Goal: Check status: Check status

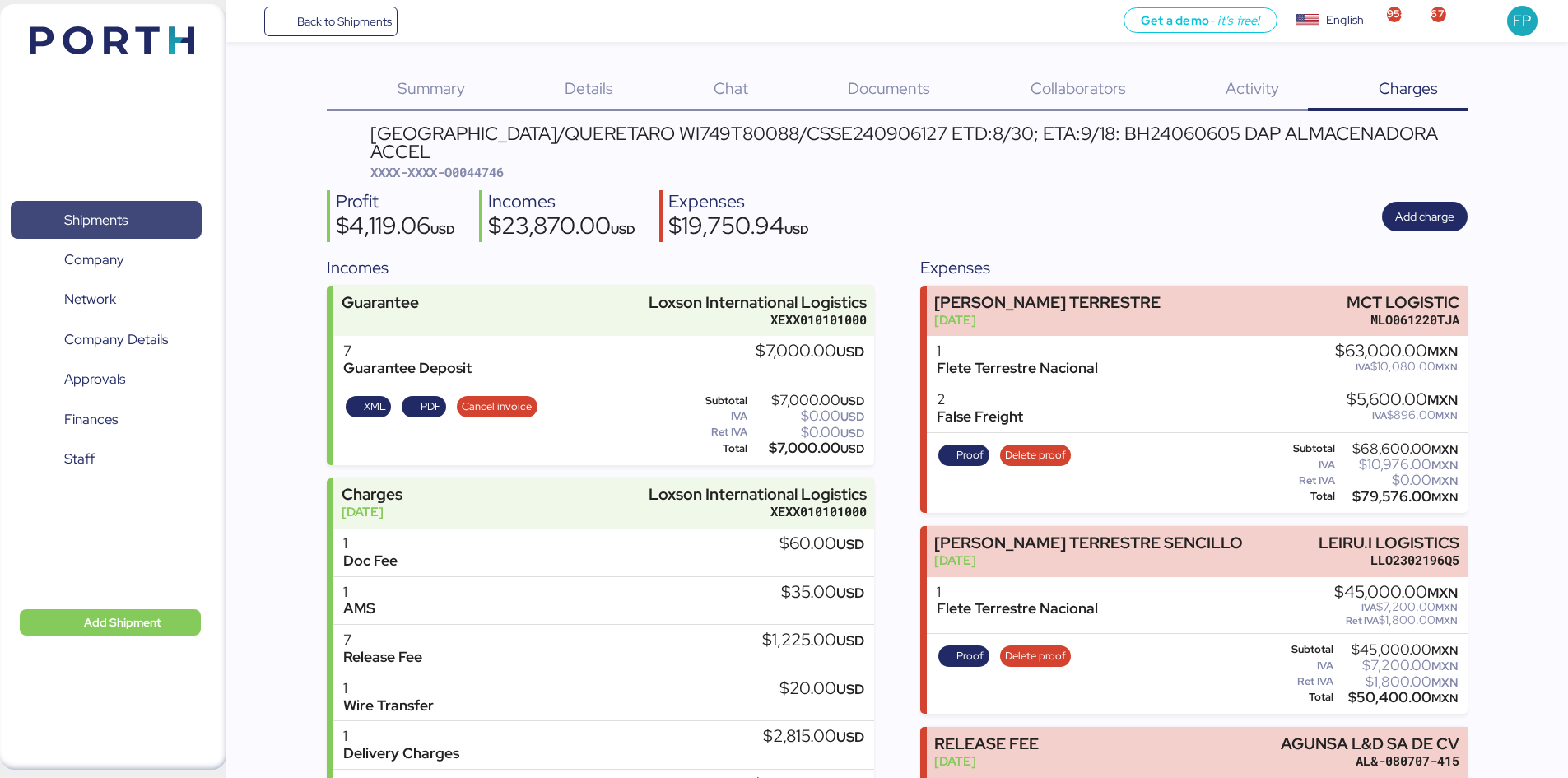
scroll to position [1278, 0]
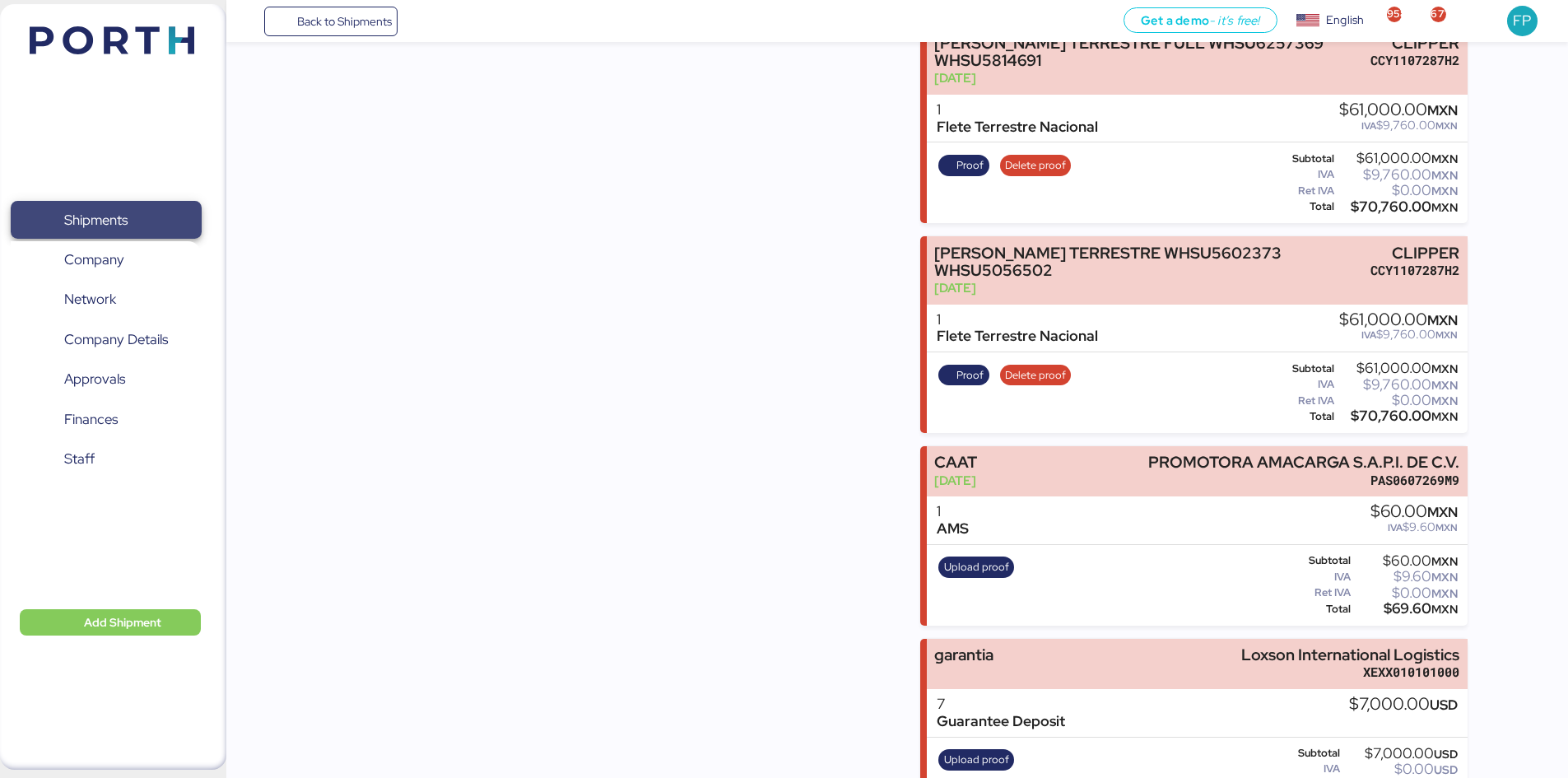
click at [164, 221] on span "Shipments" at bounding box center [105, 220] width 177 height 24
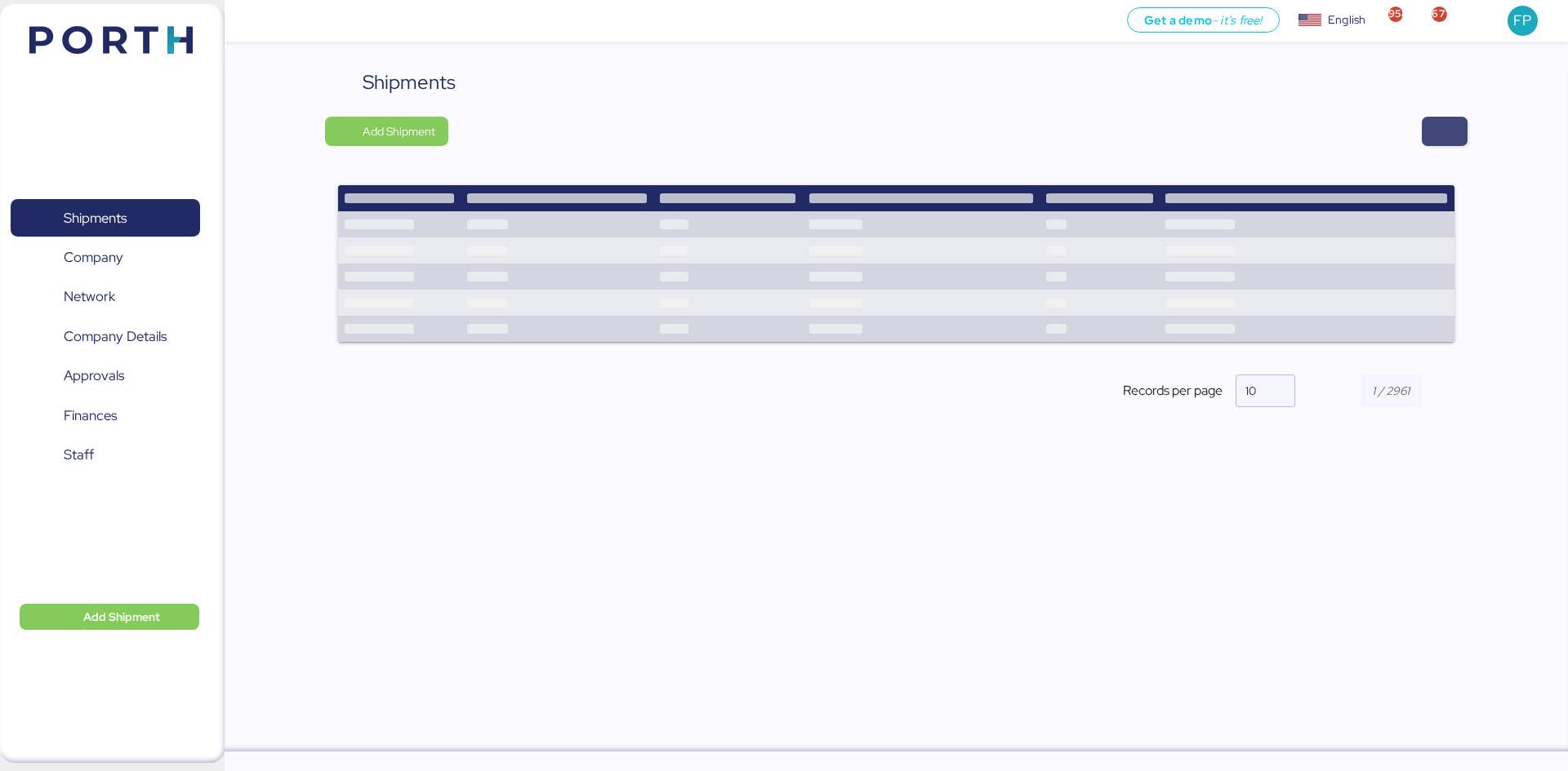
click at [1434, 135] on span "button" at bounding box center [1444, 131] width 20 height 23
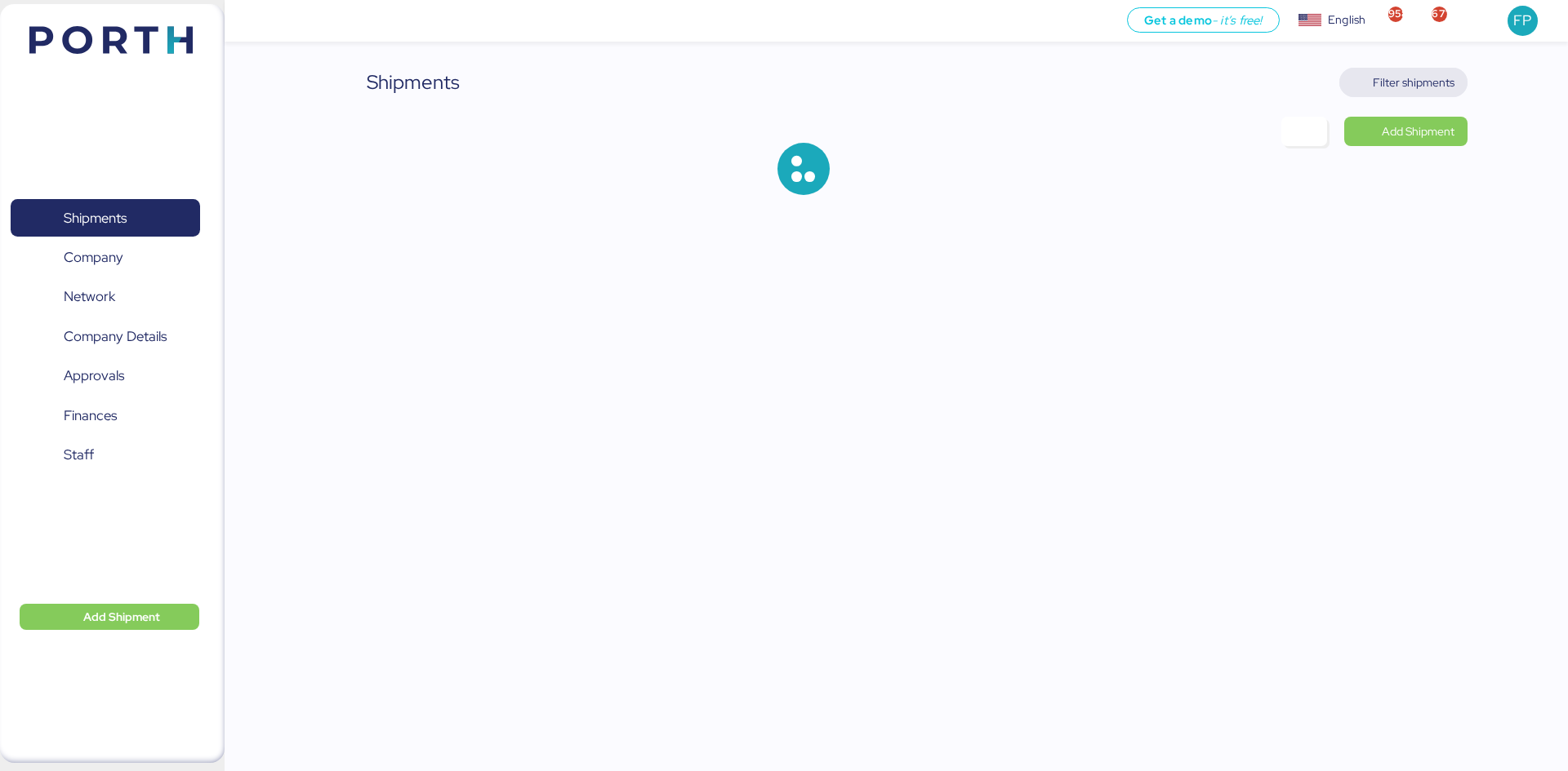
click at [1422, 79] on span "Filter shipments" at bounding box center [1413, 83] width 82 height 20
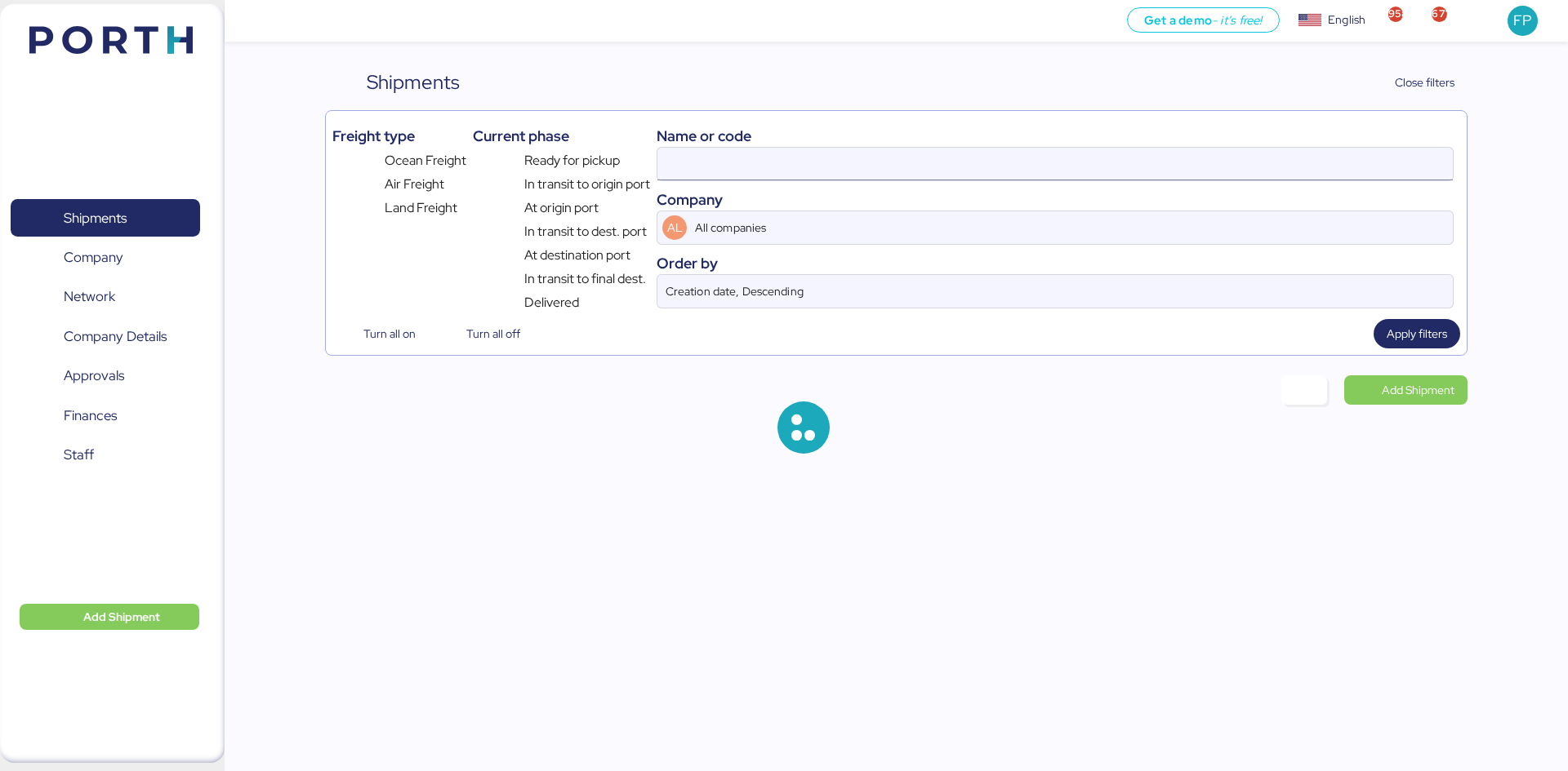
click at [765, 151] on input at bounding box center [1055, 163] width 795 height 32
click at [765, 151] on input "O0046041" at bounding box center [1055, 163] width 795 height 32
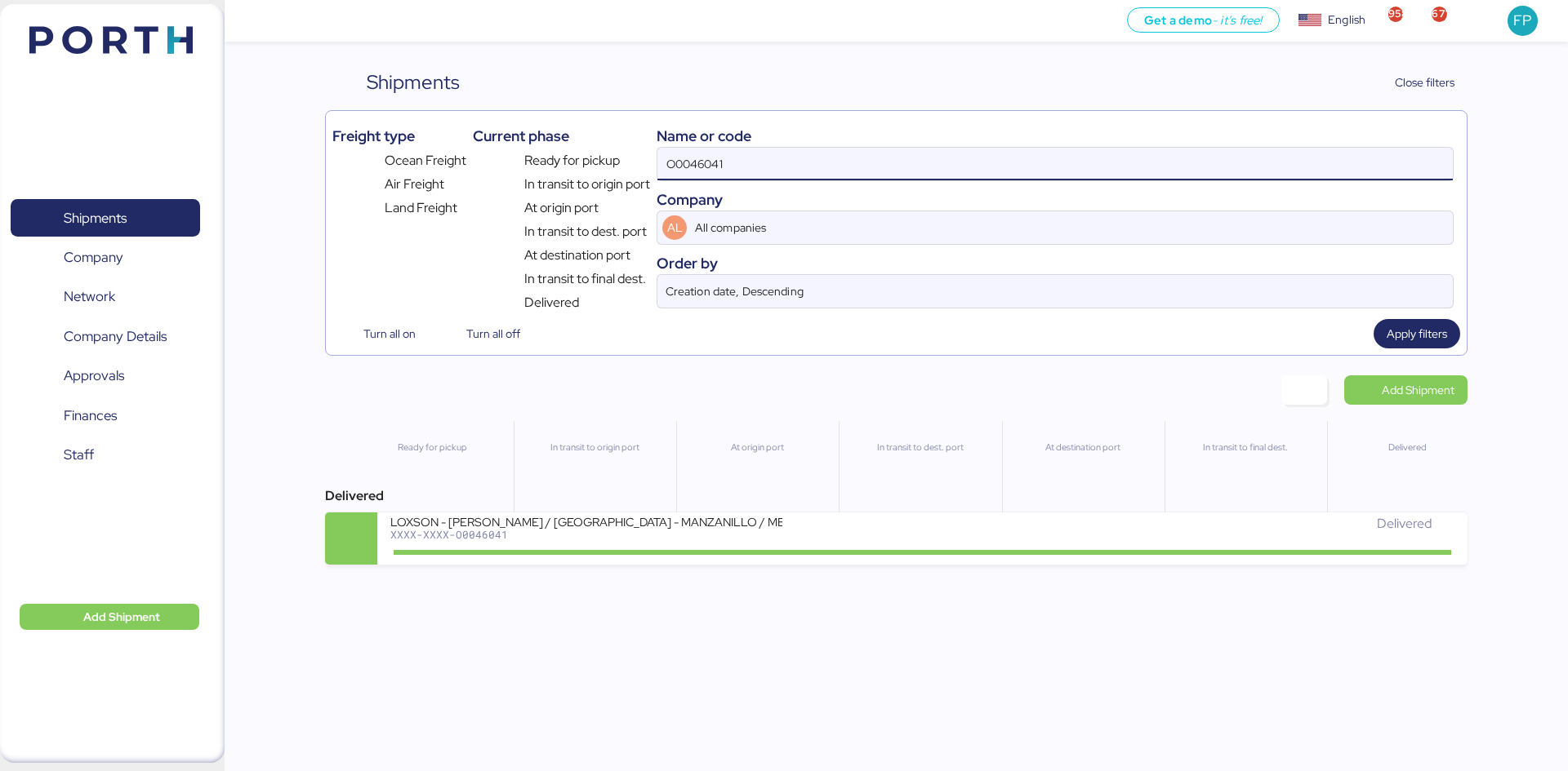
click at [765, 151] on input "O0046041" at bounding box center [1055, 163] width 795 height 32
paste input "52105"
type input "O0052105"
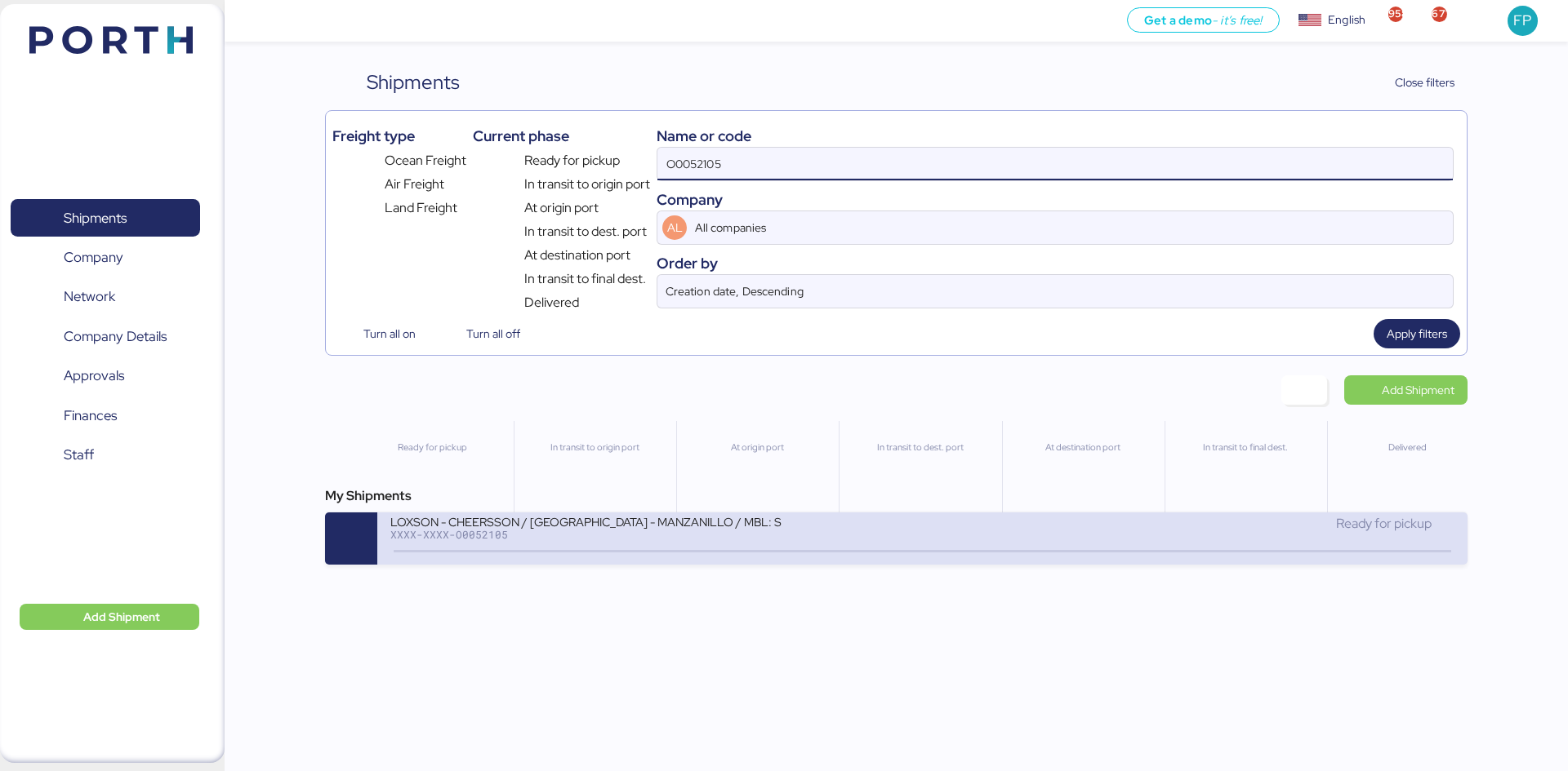
click at [796, 516] on div "LOXSON - CHEERSSON / SHANGHAI - MANZANILLO / MBL: SHMZL25168540 - HBL: YQSE2508…" at bounding box center [656, 532] width 531 height 35
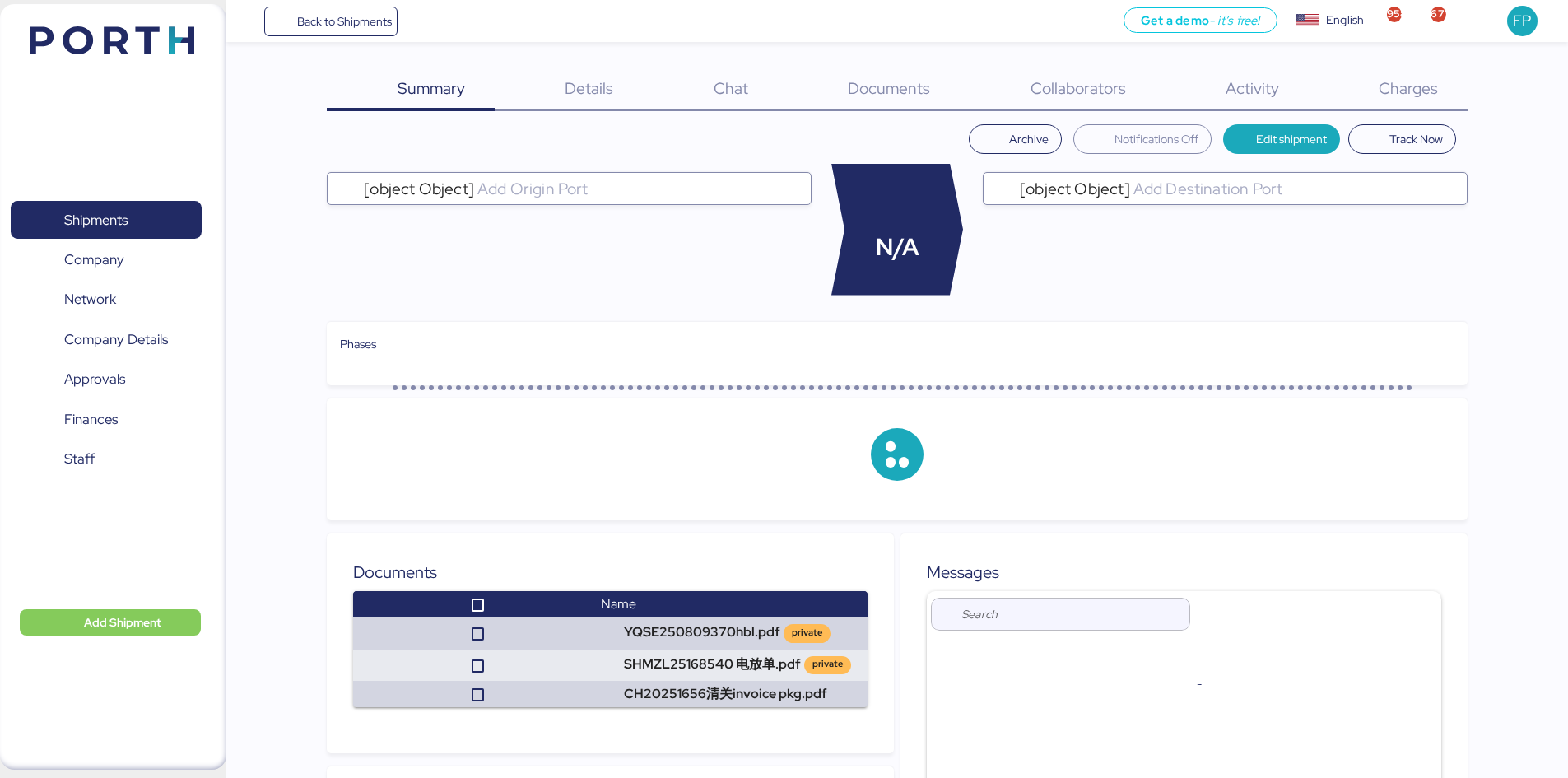
click at [1446, 95] on div "Charges 0" at bounding box center [1387, 89] width 159 height 43
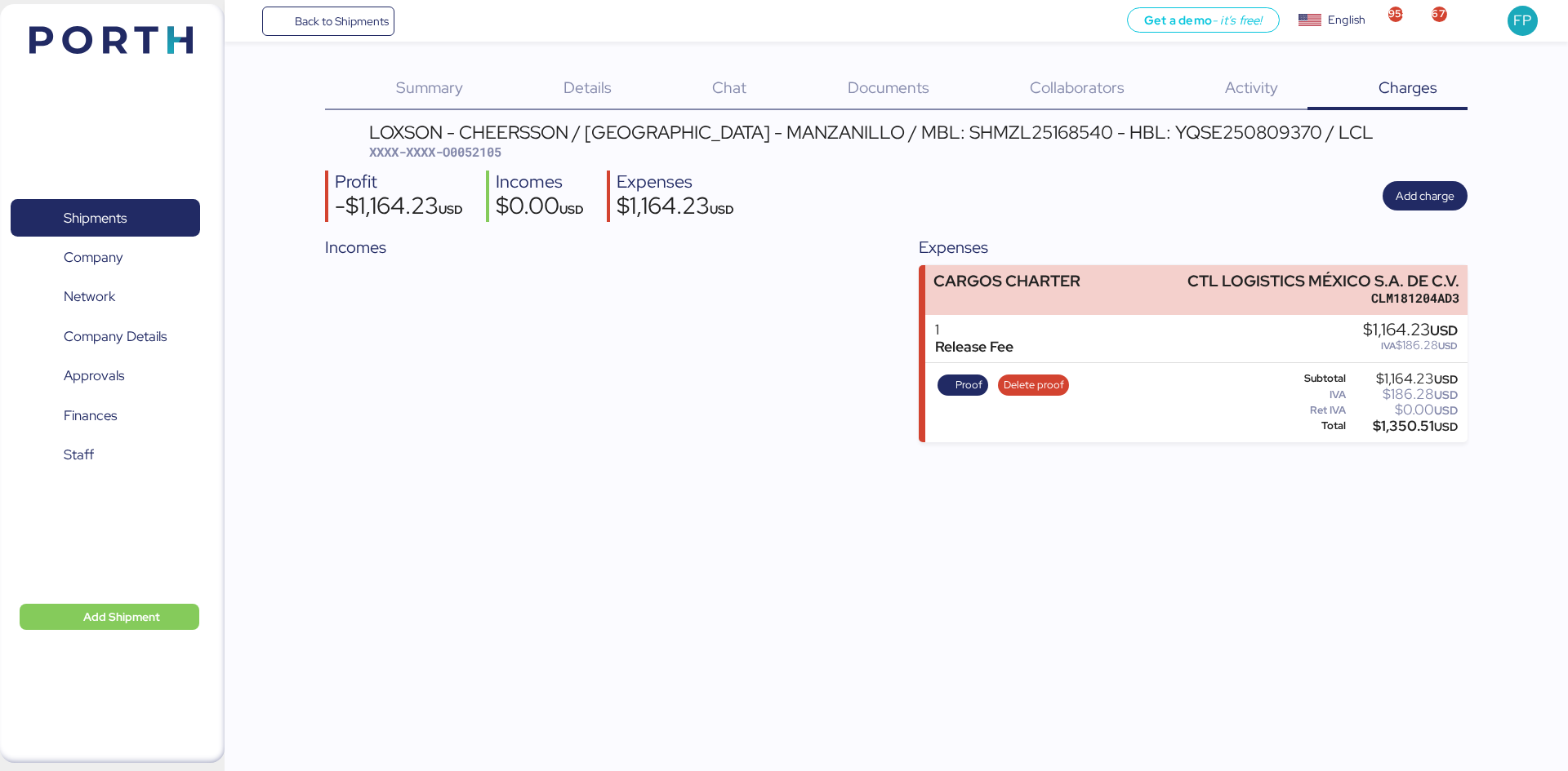
click at [487, 146] on span "XXXX-XXXX-O0052105" at bounding box center [435, 151] width 132 height 17
click at [487, 147] on span "XXXX-XXXX-O0052105" at bounding box center [435, 151] width 132 height 17
copy span "O0052105"
drag, startPoint x: 1225, startPoint y: 278, endPoint x: 1496, endPoint y: 257, distance: 271.8
click at [1468, 276] on div "Summary 0 Details 0 Chat 0 Documents 0 Collaborators 0 Activity 0 Charges 0 LOX…" at bounding box center [784, 221] width 1568 height 443
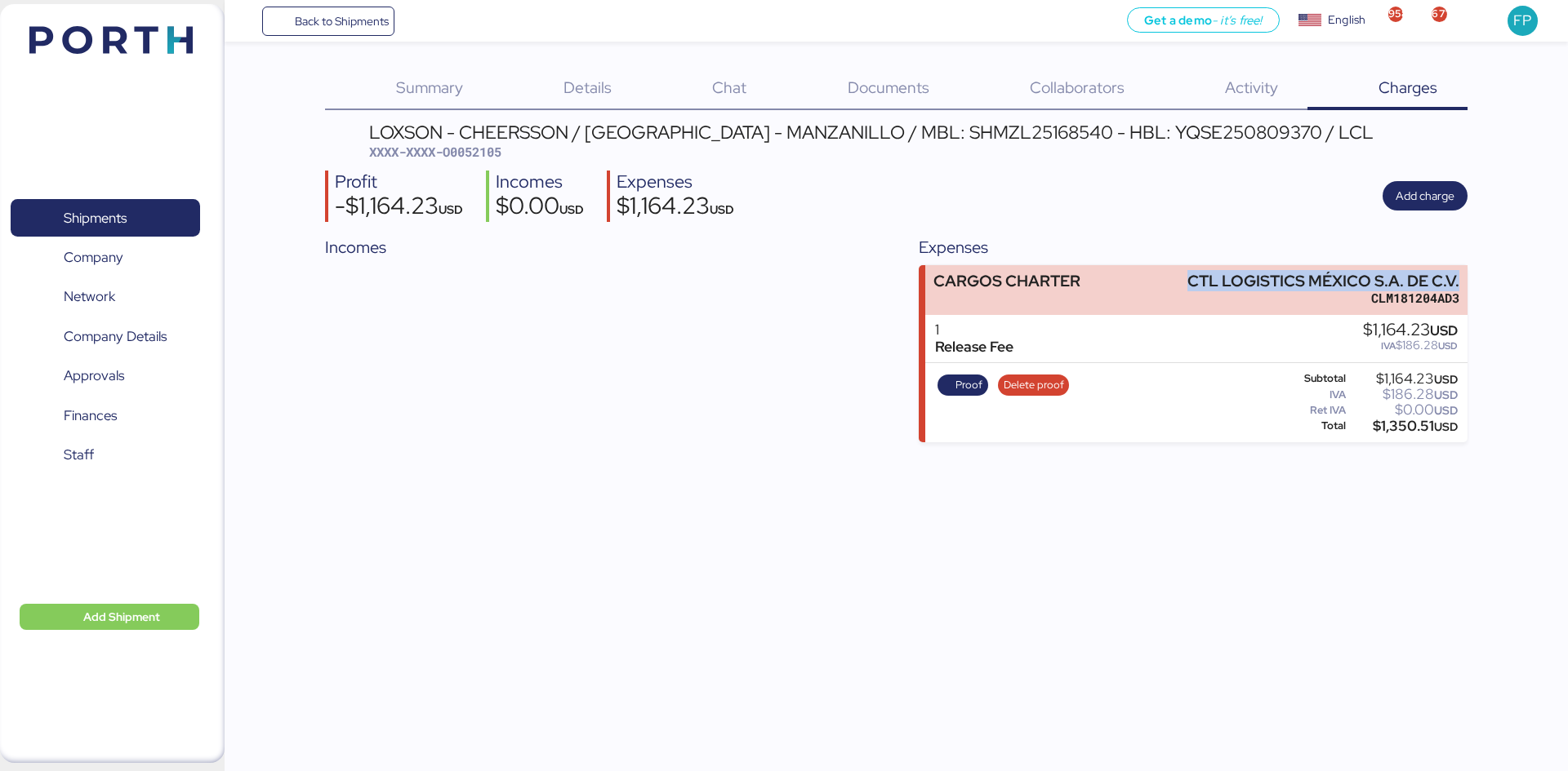
copy div "CTL LOGISTICS MÉXICO S.A. DE C.V."
click at [1401, 430] on div "$1,350.51 USD" at bounding box center [1403, 426] width 108 height 12
copy div "1,350.51"
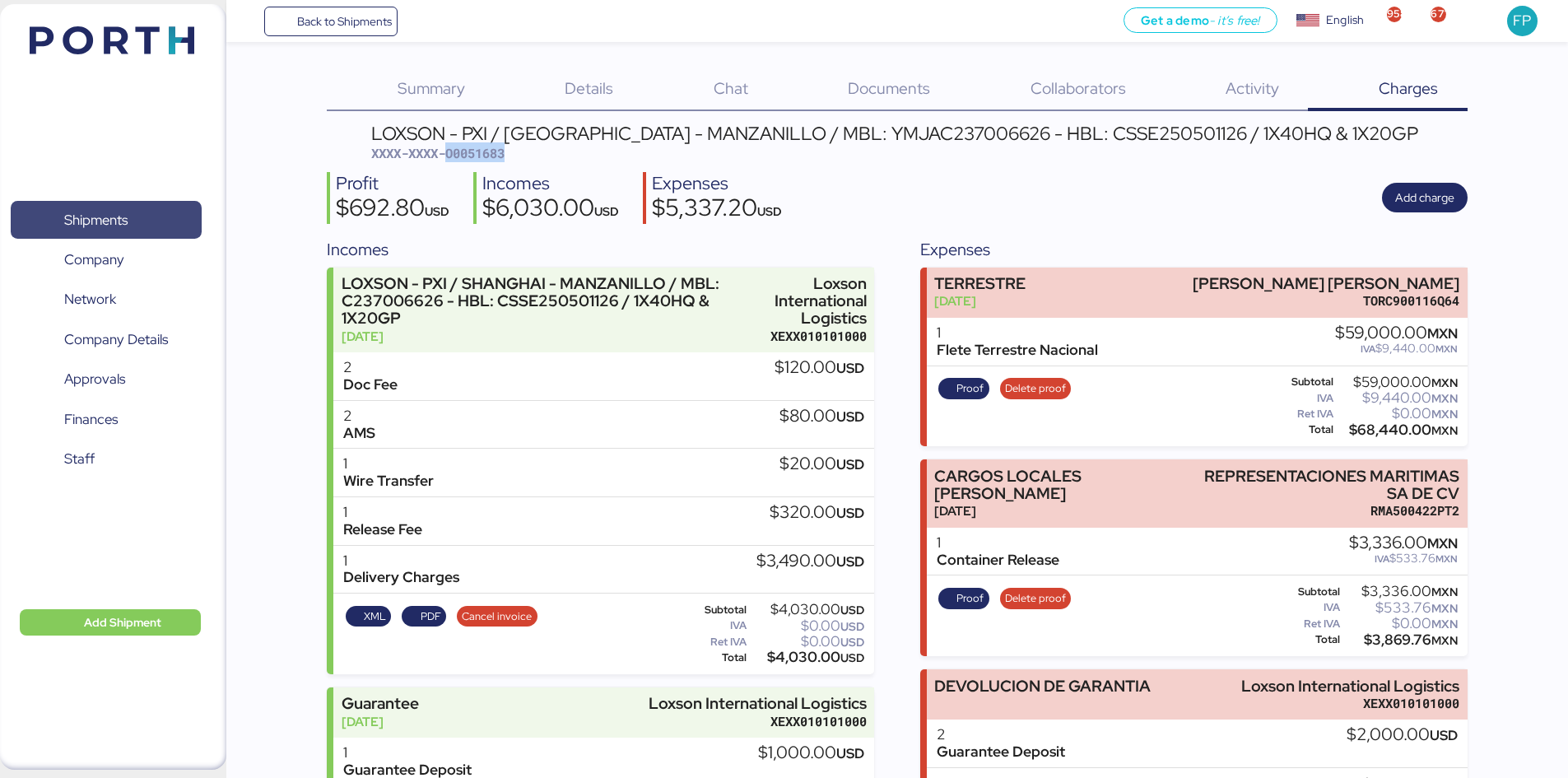
click at [128, 220] on span "Shipments" at bounding box center [96, 220] width 63 height 24
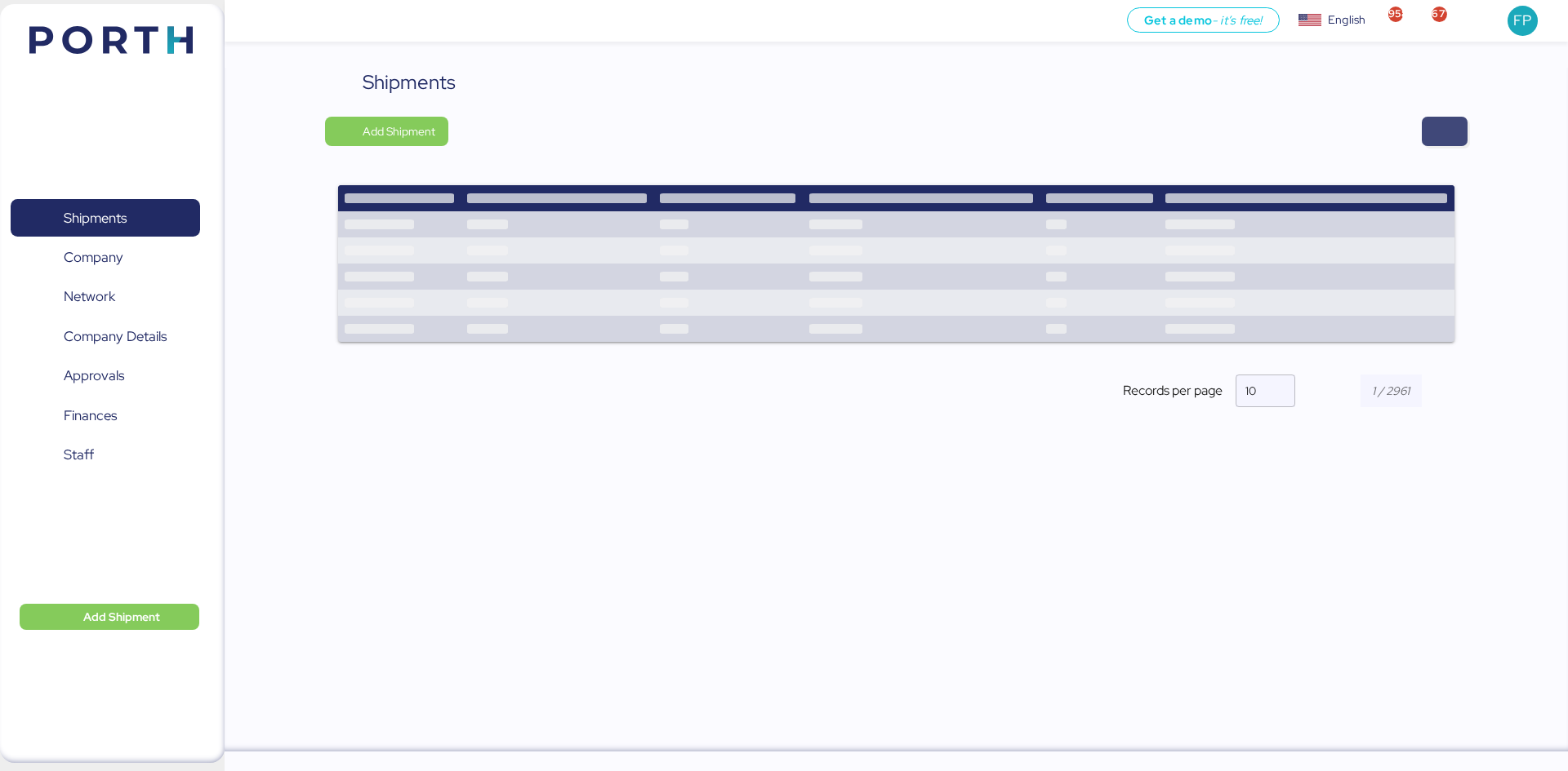
click at [1459, 120] on span "button" at bounding box center [1444, 132] width 45 height 30
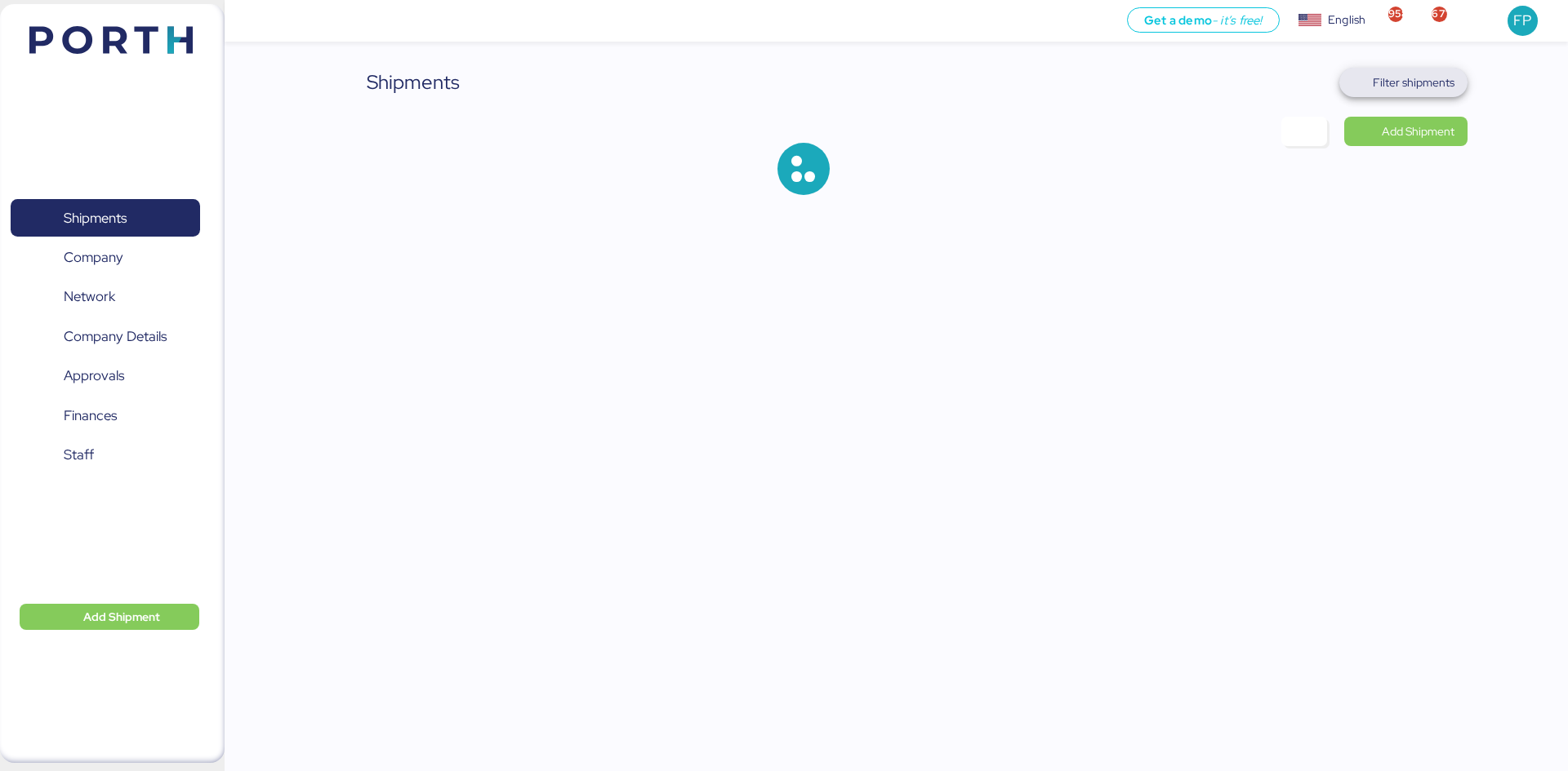
click at [1422, 86] on span "Filter shipments" at bounding box center [1413, 83] width 82 height 20
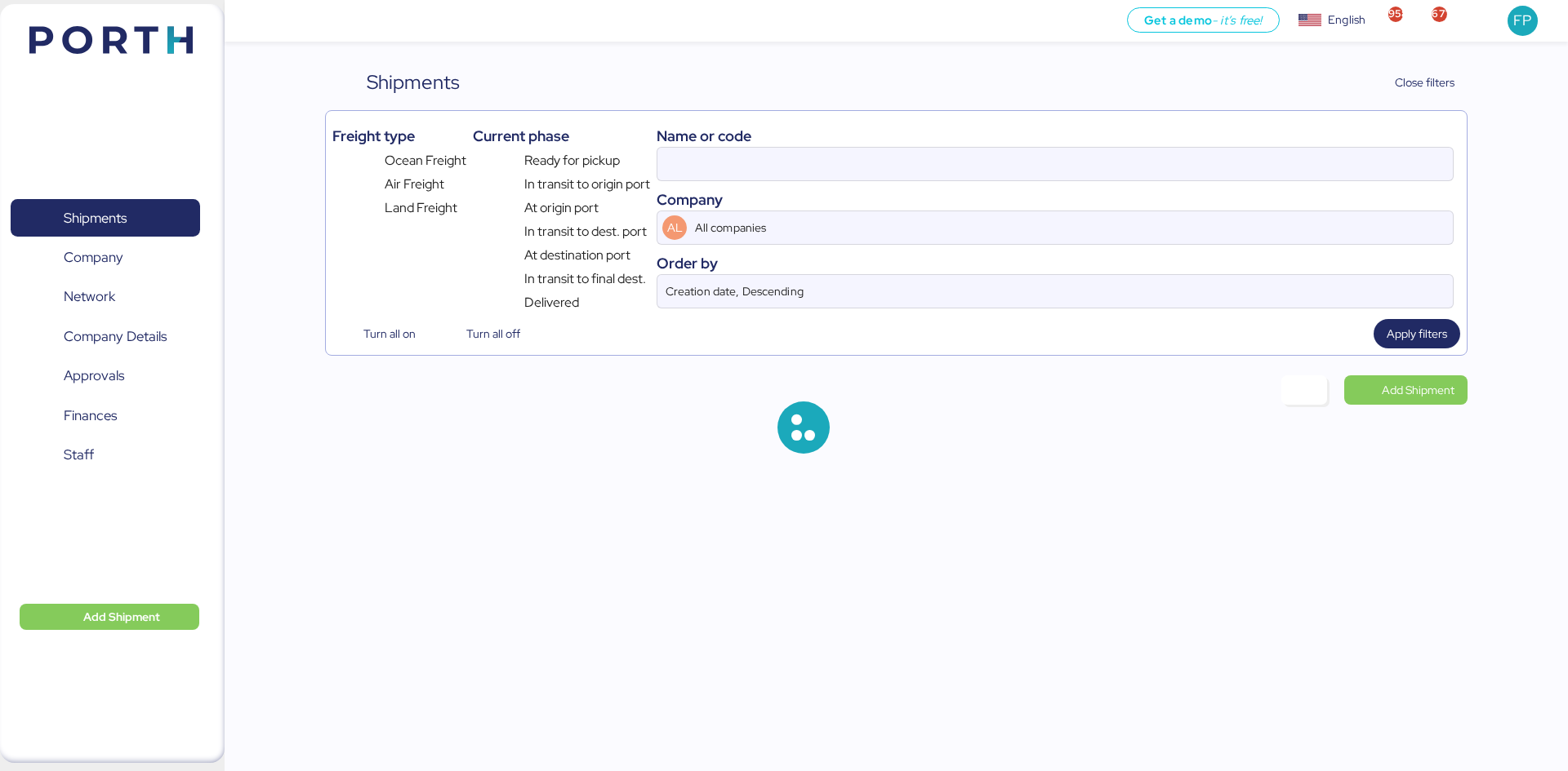
click at [689, 196] on div "Company" at bounding box center [1055, 200] width 797 height 22
click at [687, 169] on input at bounding box center [1055, 163] width 795 height 32
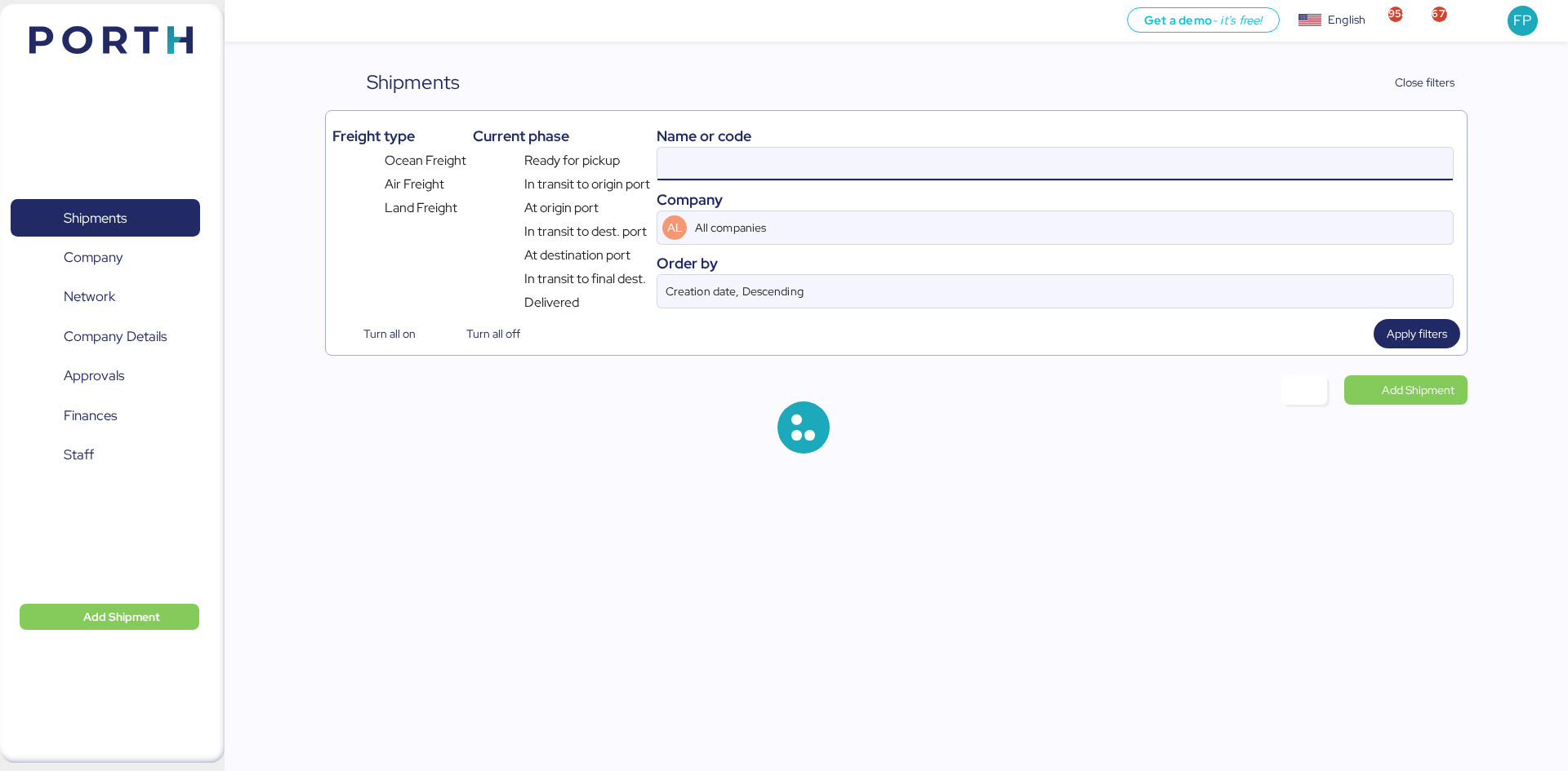
click at [687, 169] on input at bounding box center [1055, 163] width 795 height 32
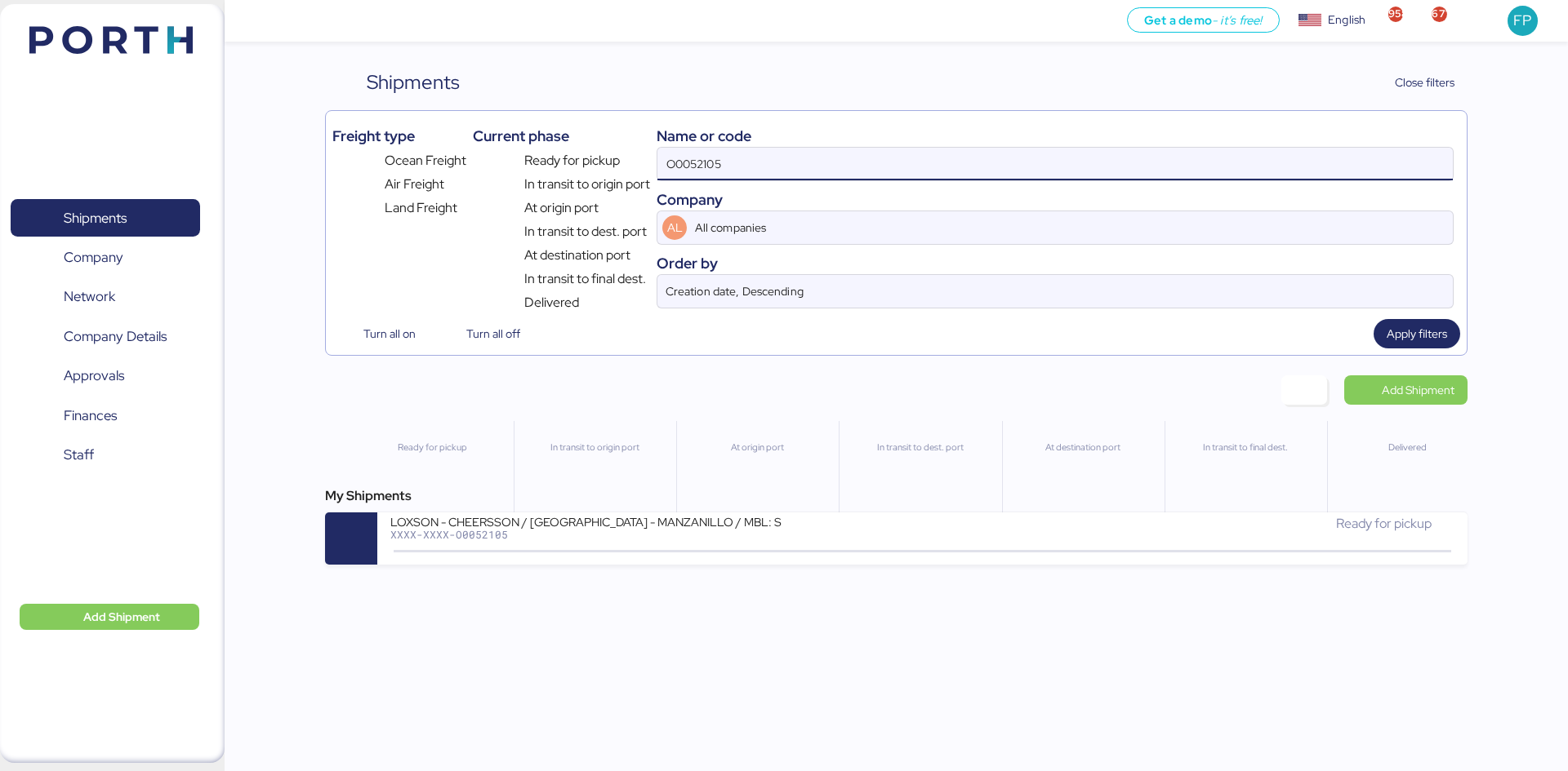
drag, startPoint x: 511, startPoint y: 56, endPoint x: 671, endPoint y: 163, distance: 192.5
click at [671, 163] on input "O0052105" at bounding box center [1055, 163] width 795 height 32
click at [685, 164] on input "O0052105" at bounding box center [1055, 163] width 795 height 32
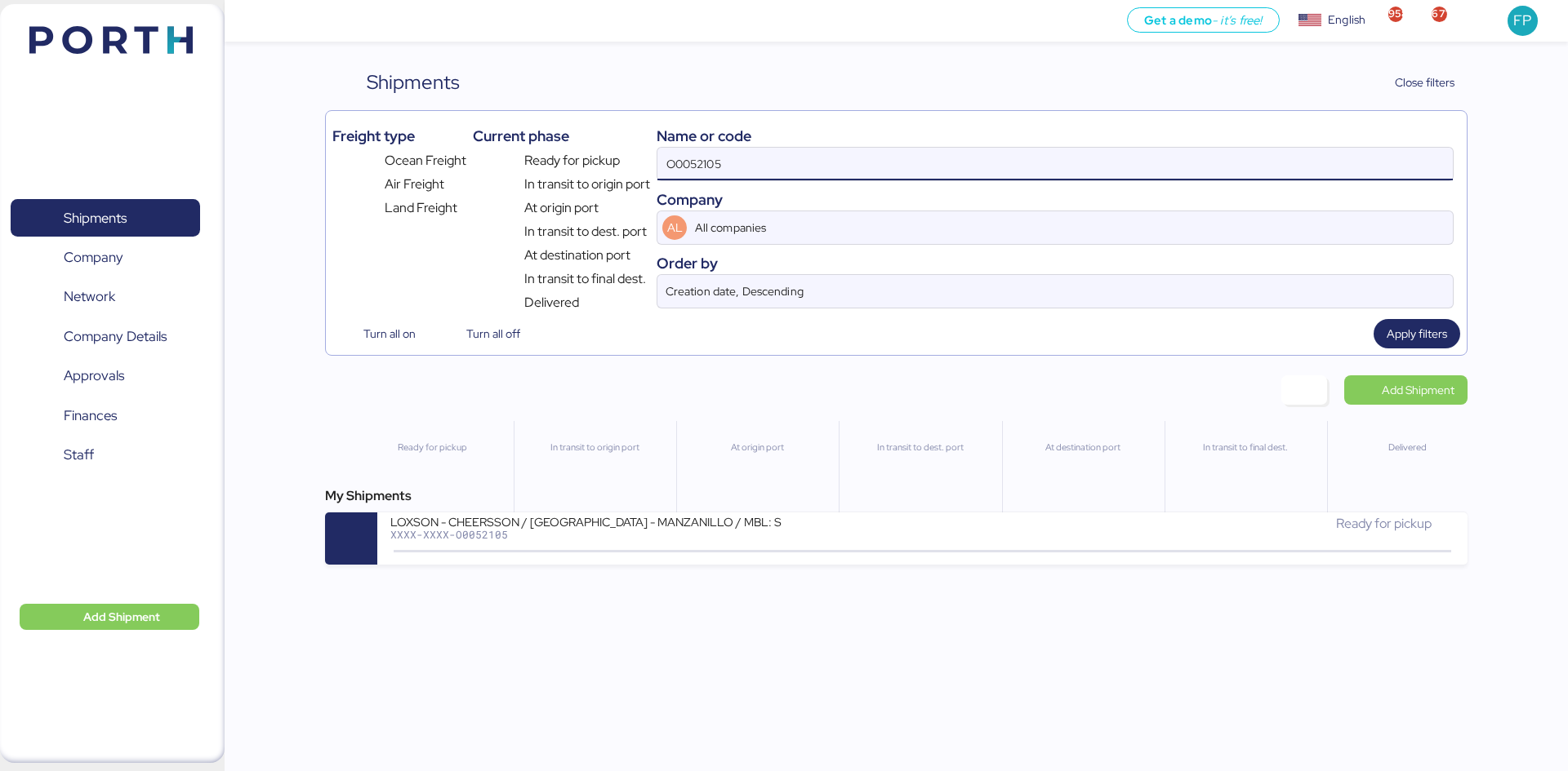
paste input "049"
type input "O0052049"
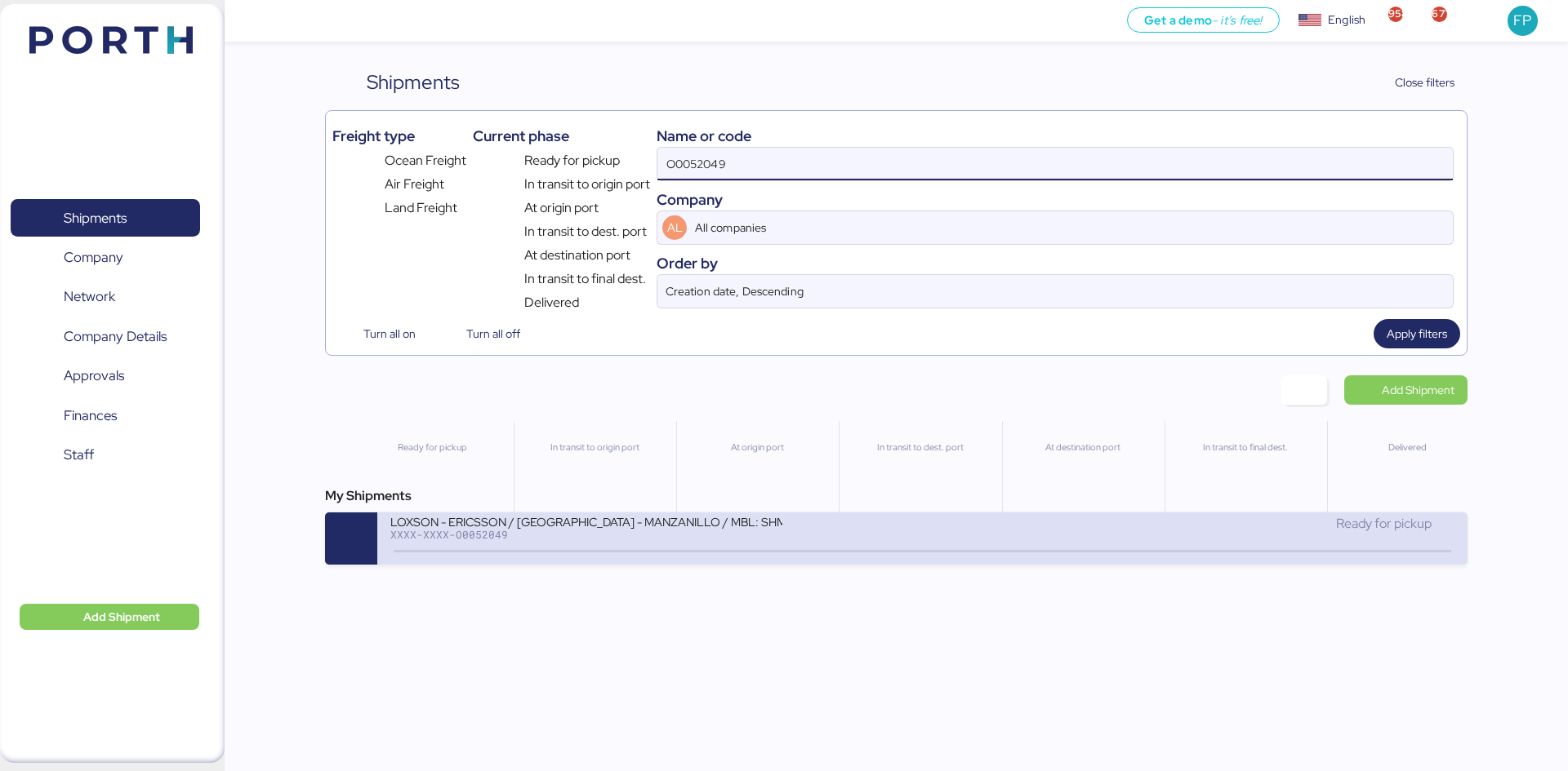
click at [660, 547] on div "LOXSON - ERICSSON / SHANGHAI - MANZANILLO / MBL: SHMZL25166987 - HBL: YQSE25080…" at bounding box center [656, 532] width 531 height 35
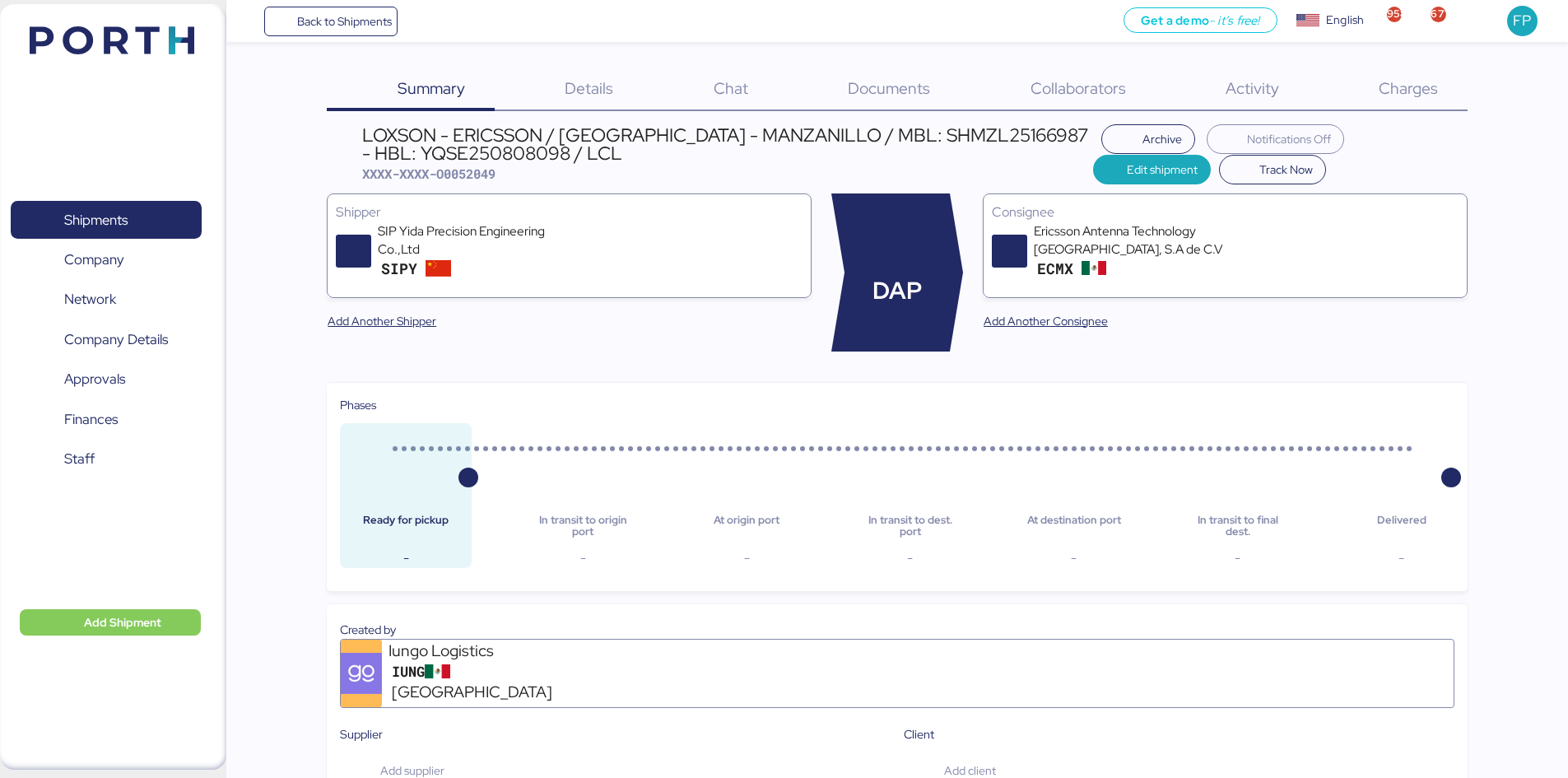
click at [1396, 101] on div "Charges 0" at bounding box center [1387, 89] width 159 height 43
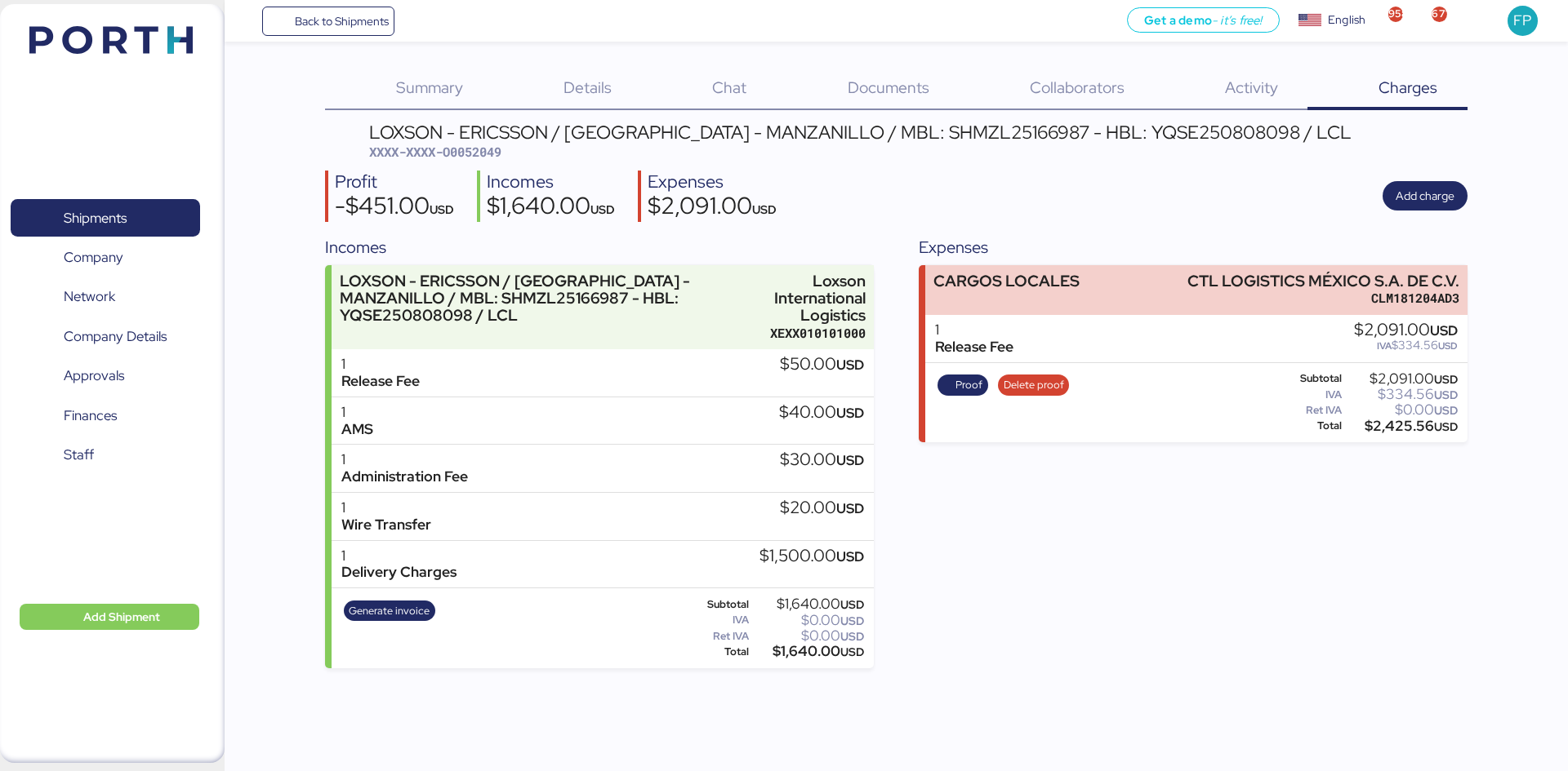
click at [468, 158] on span "XXXX-XXXX-O0052049" at bounding box center [435, 151] width 132 height 17
copy span "O0052049"
click at [1395, 425] on div "$2,425.56 USD" at bounding box center [1401, 426] width 113 height 12
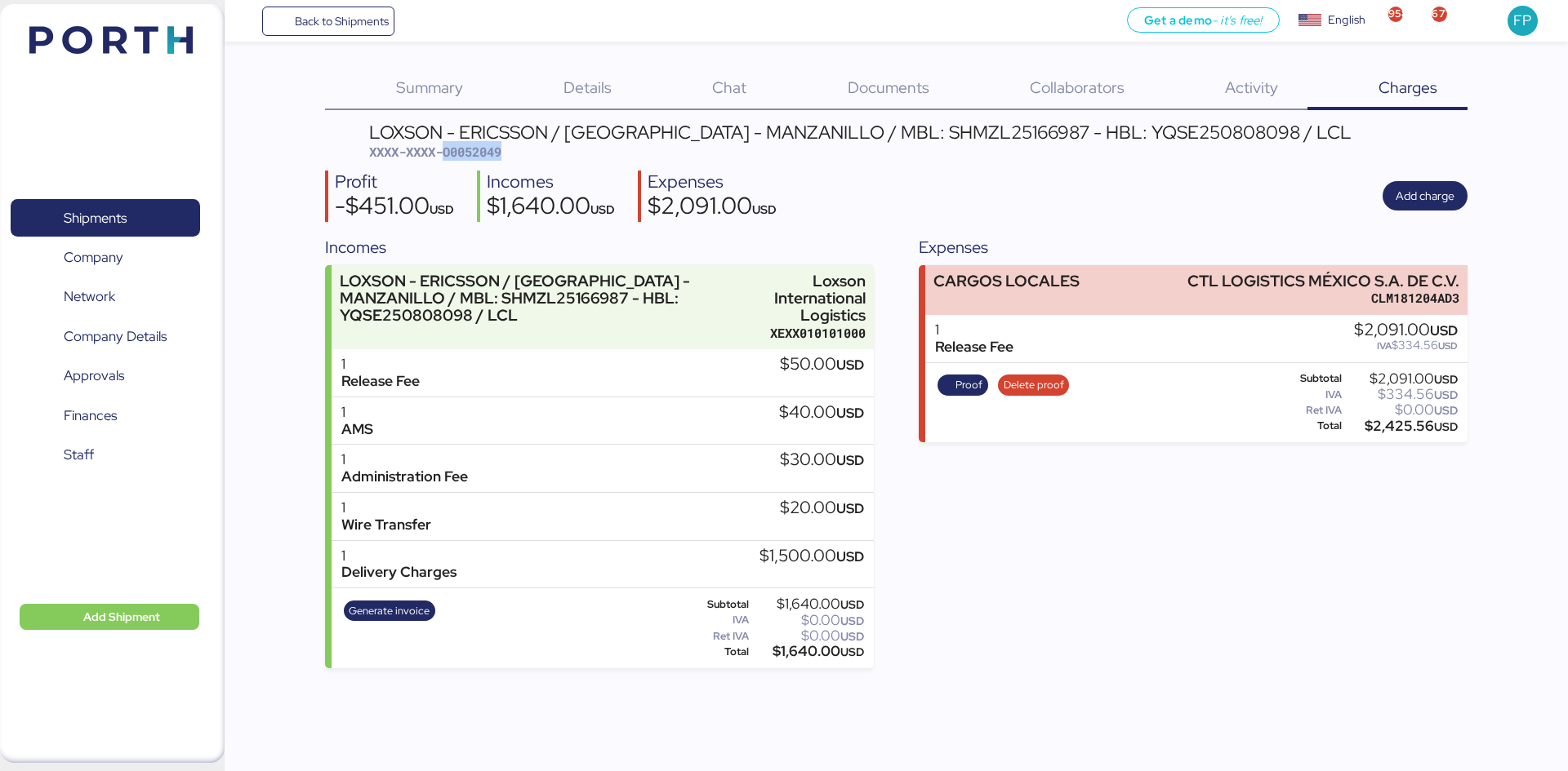
click at [1395, 425] on div "$2,425.56 USD" at bounding box center [1401, 426] width 113 height 12
copy div "2,425.56"
click at [494, 148] on span "XXXX-XXXX-O0052049" at bounding box center [435, 151] width 132 height 17
click at [492, 147] on span "XXXX-XXXX-O0052049" at bounding box center [435, 151] width 132 height 17
click at [492, 156] on span "XXXX-XXXX-O0052049" at bounding box center [435, 151] width 132 height 17
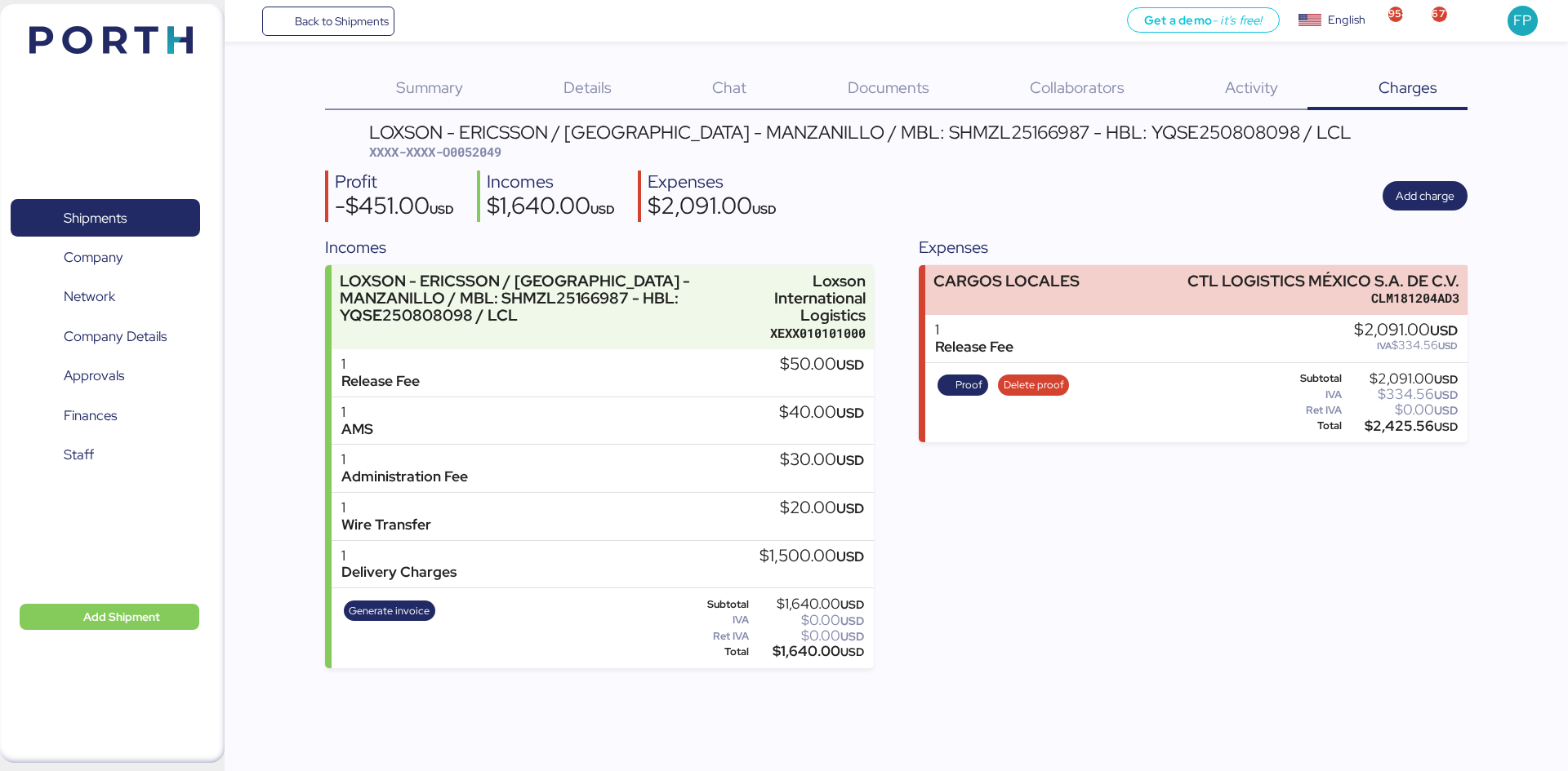
click at [492, 154] on span "XXXX-XXXX-O0052049" at bounding box center [435, 151] width 132 height 17
click at [488, 152] on span "XXXX-XXXX-O0052049" at bounding box center [435, 151] width 132 height 17
copy span "O0052049"
click at [80, 208] on span "Shipments" at bounding box center [95, 218] width 63 height 24
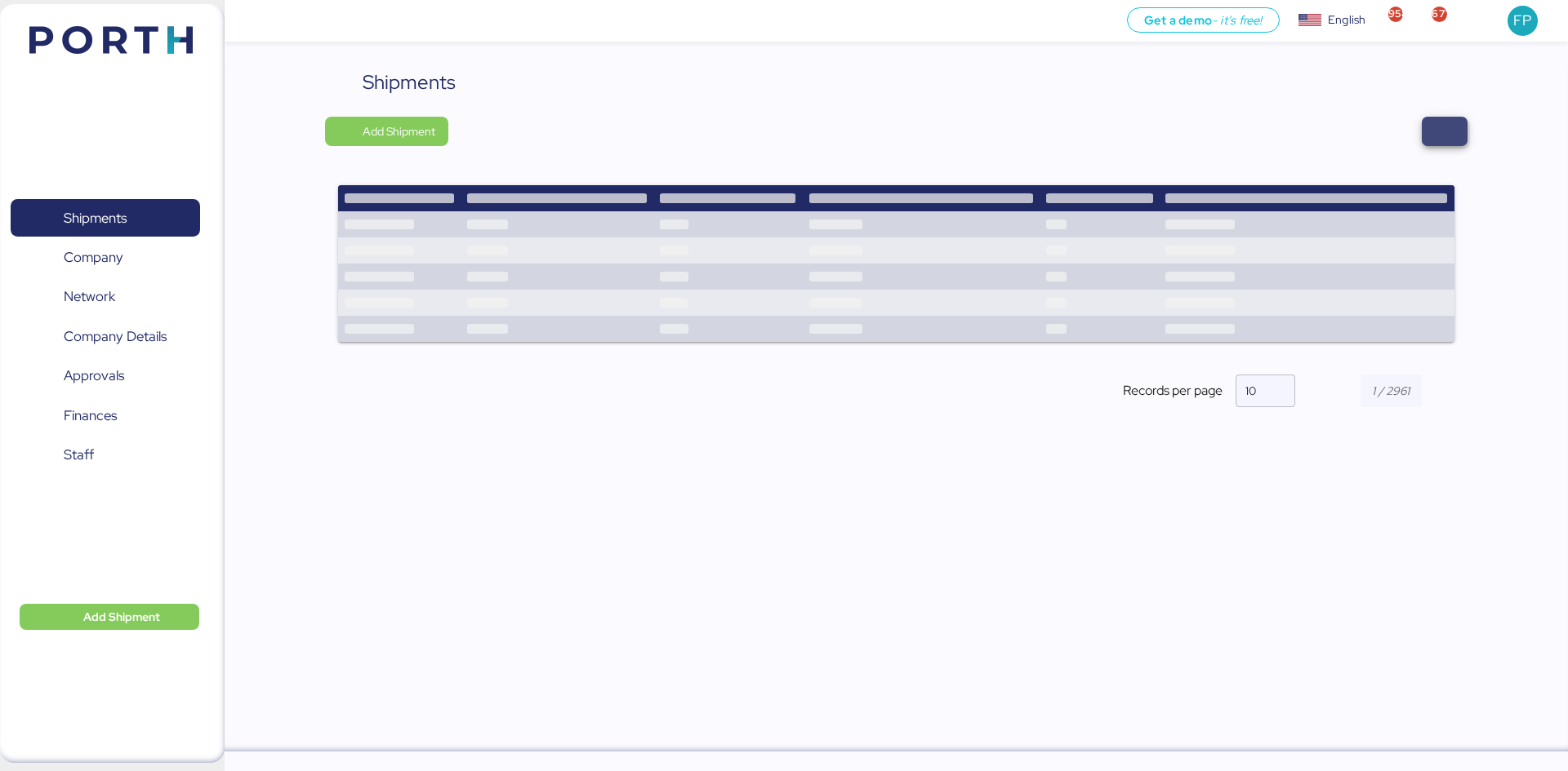
click at [1444, 135] on span "button" at bounding box center [1444, 131] width 20 height 23
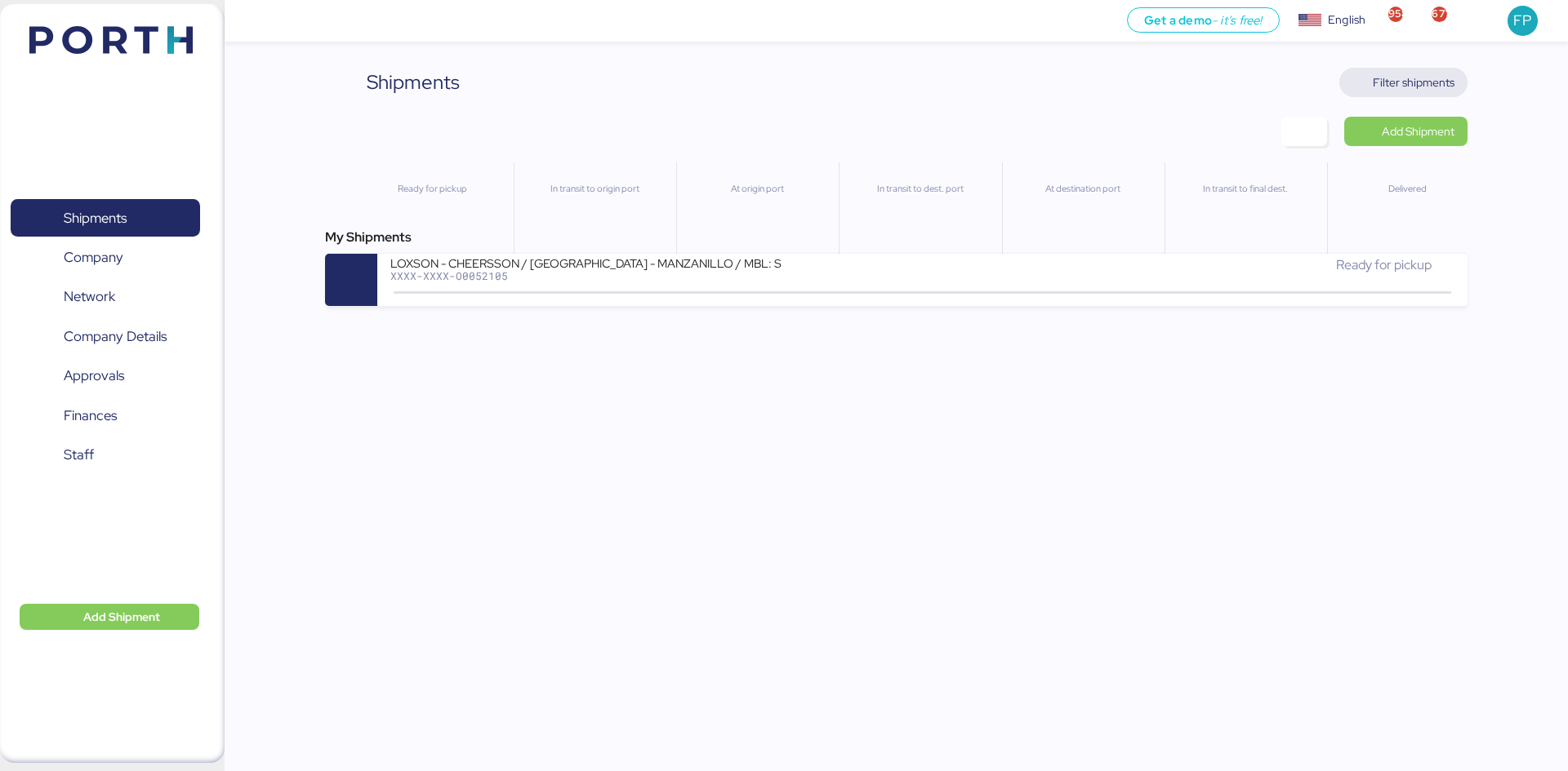
click at [1380, 90] on span "Filter shipments" at bounding box center [1413, 83] width 82 height 20
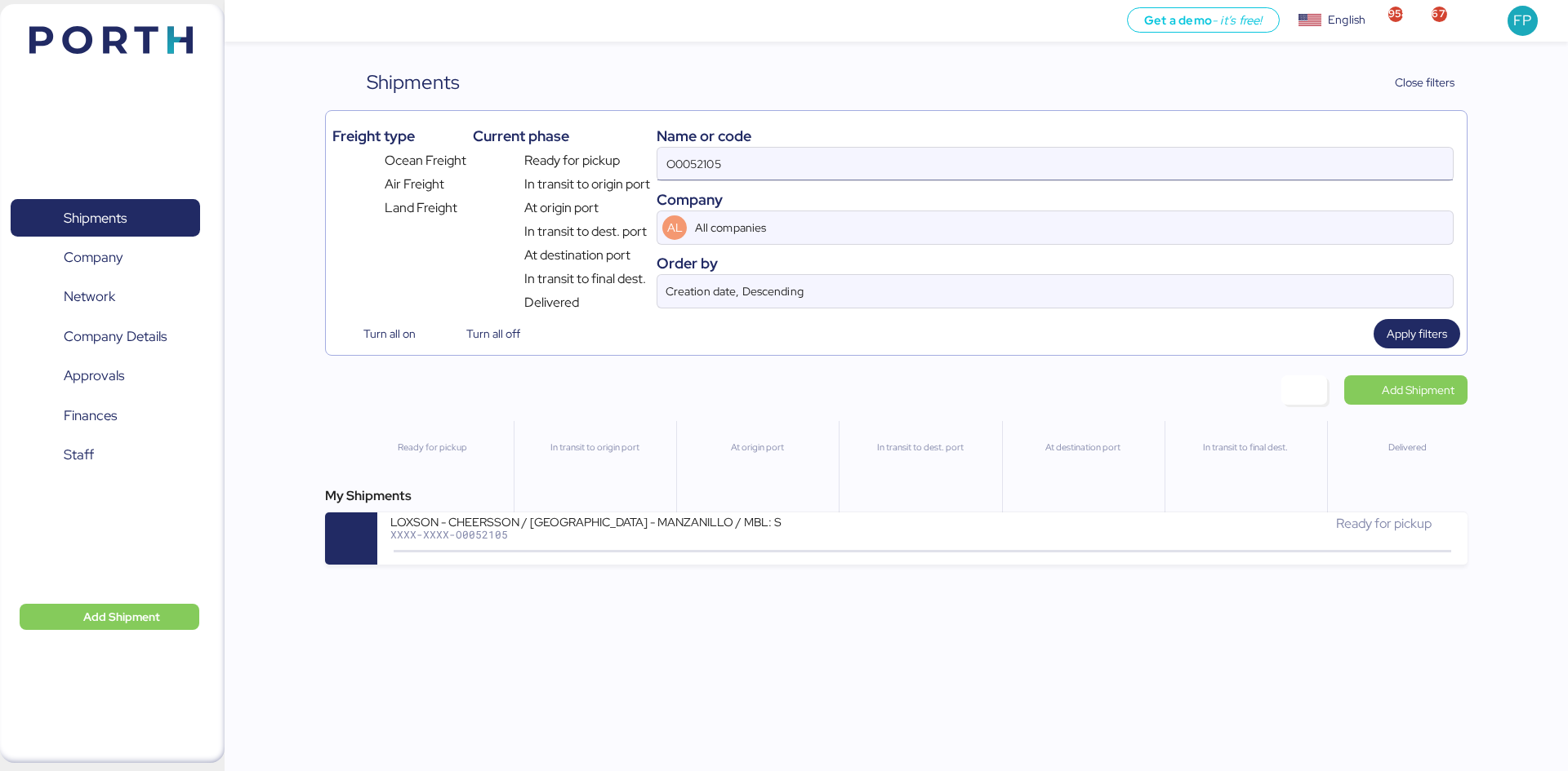
click at [703, 153] on input "O0052105" at bounding box center [1055, 163] width 795 height 32
paste input "049"
type input "O0052049"
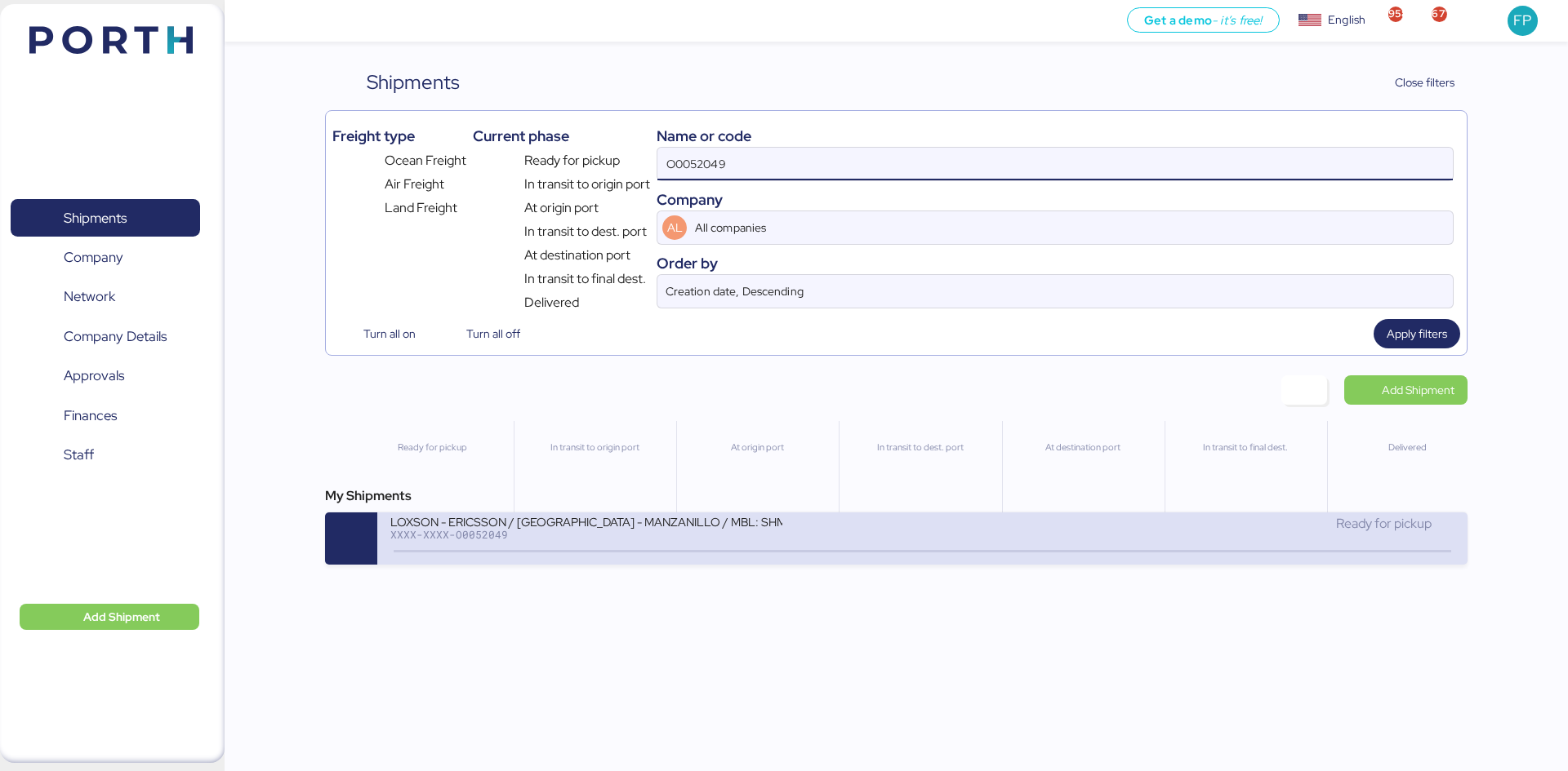
click at [666, 540] on div "XXXX-XXXX-O0052049" at bounding box center [586, 535] width 392 height 12
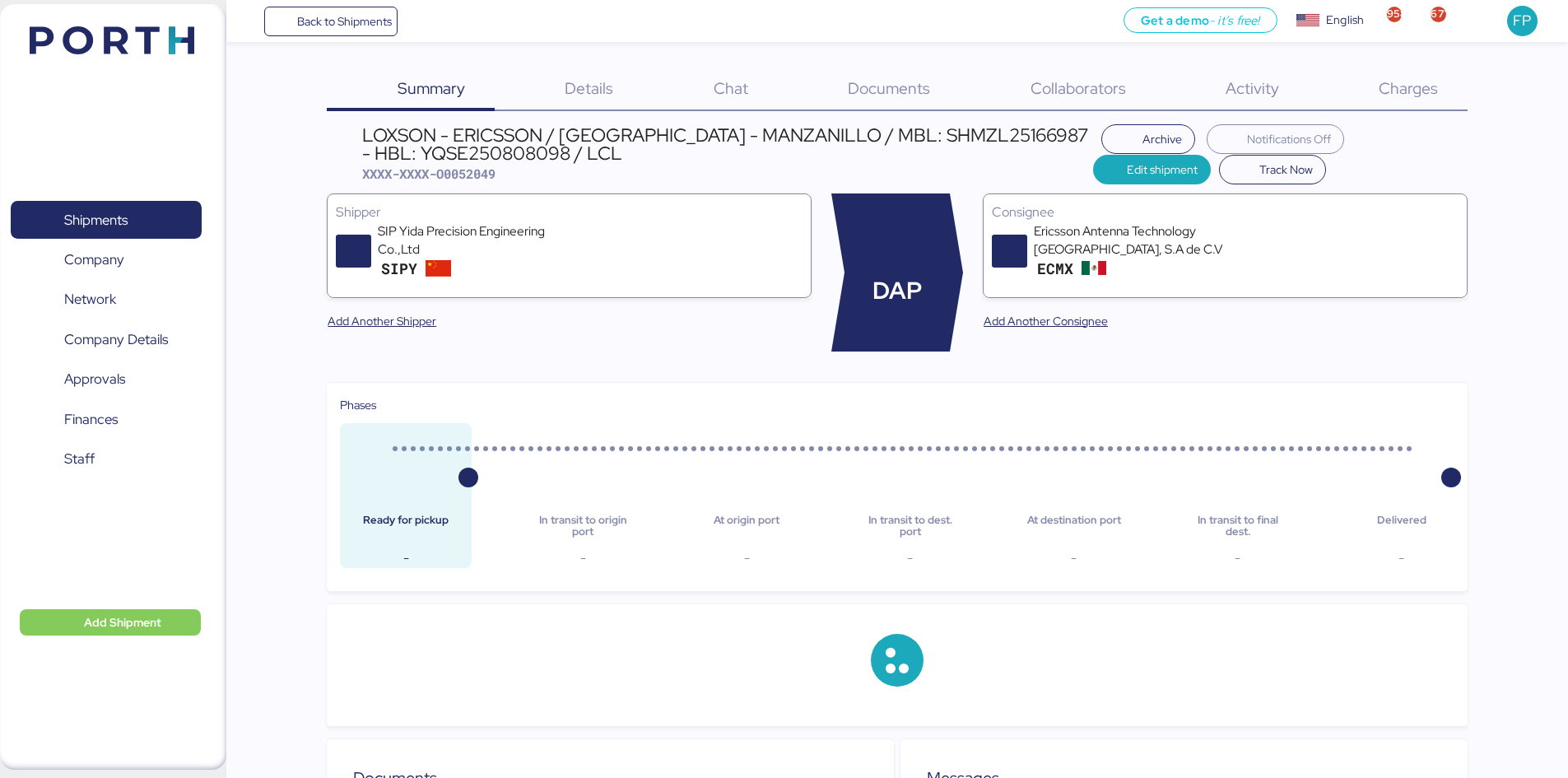
click at [1405, 94] on span "Charges" at bounding box center [1408, 88] width 60 height 22
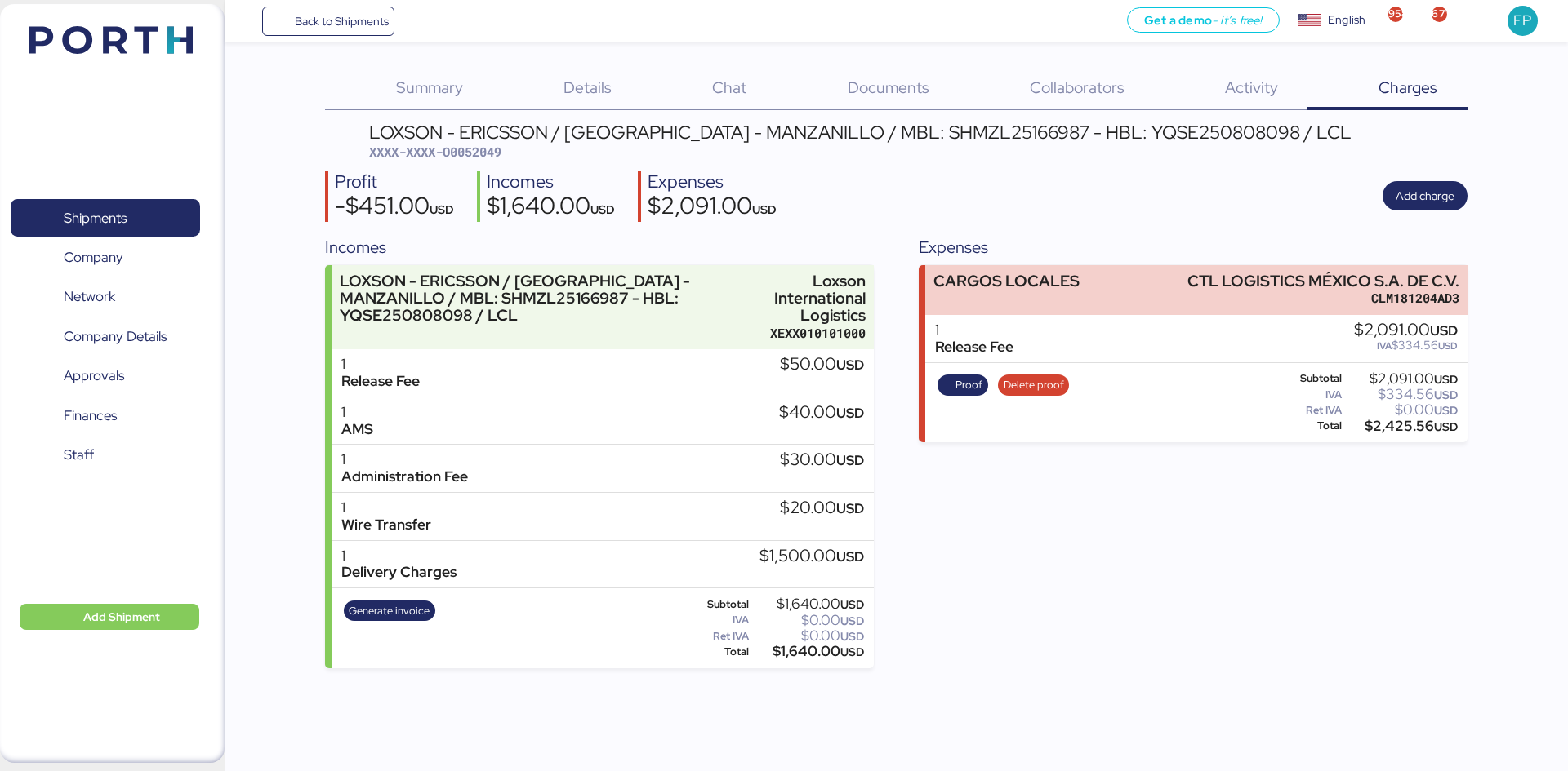
click at [464, 149] on span "XXXX-XXXX-O0052049" at bounding box center [435, 151] width 132 height 17
copy span "O0052049"
click at [946, 132] on div "LOXSON - ERICSSON / [GEOGRAPHIC_DATA] - MANZANILLO / MBL: SHMZL25166987 - HBL: …" at bounding box center [860, 132] width 982 height 18
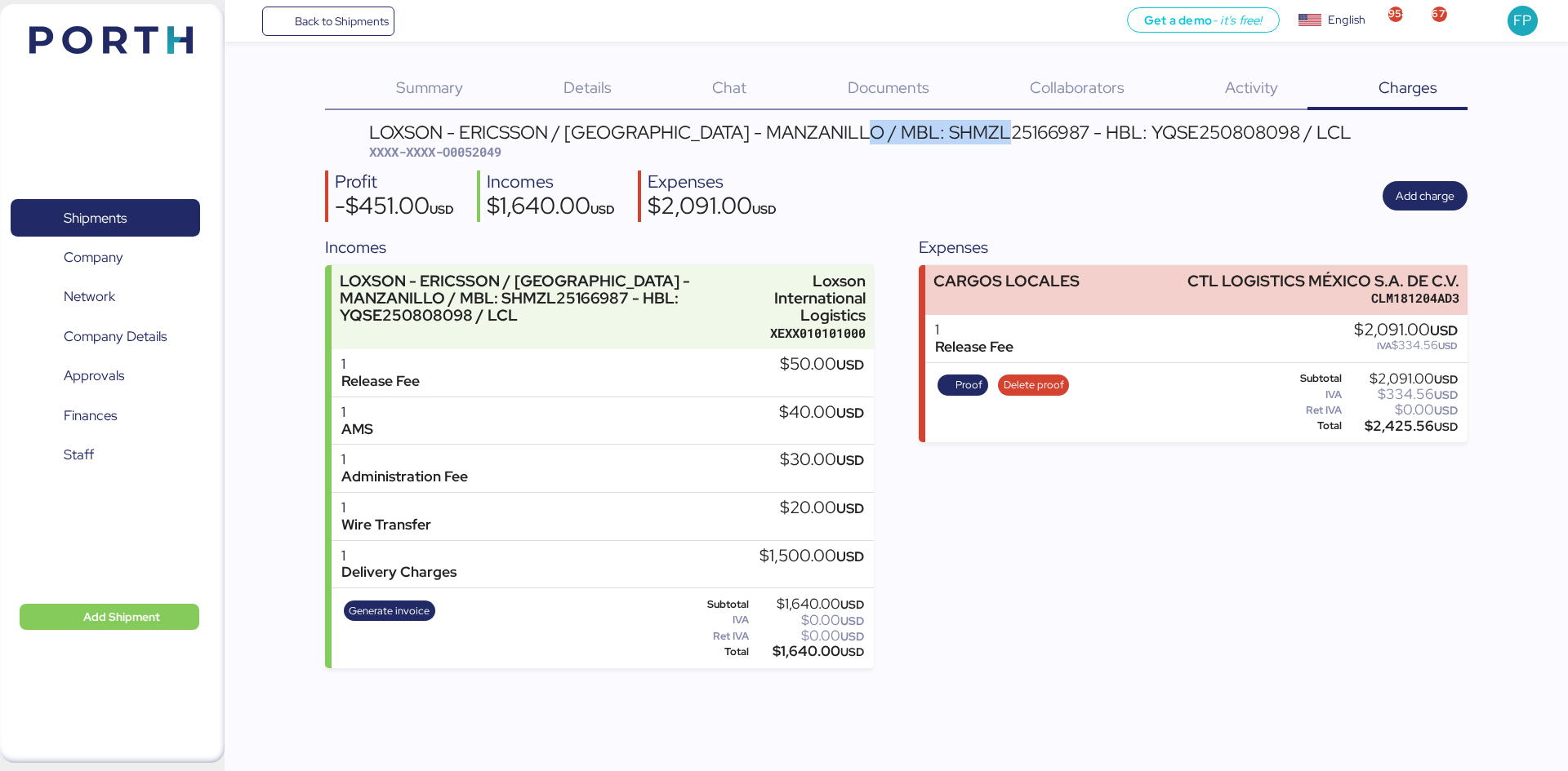
copy div "SHMZL25166987"
click at [932, 213] on div "Profit -$451.00 USD Incomes $1,640.00 USD Expenses $2,091.00 USD Add charge" at bounding box center [895, 196] width 1141 height 51
click at [415, 604] on span "Generate invoice" at bounding box center [389, 612] width 81 height 18
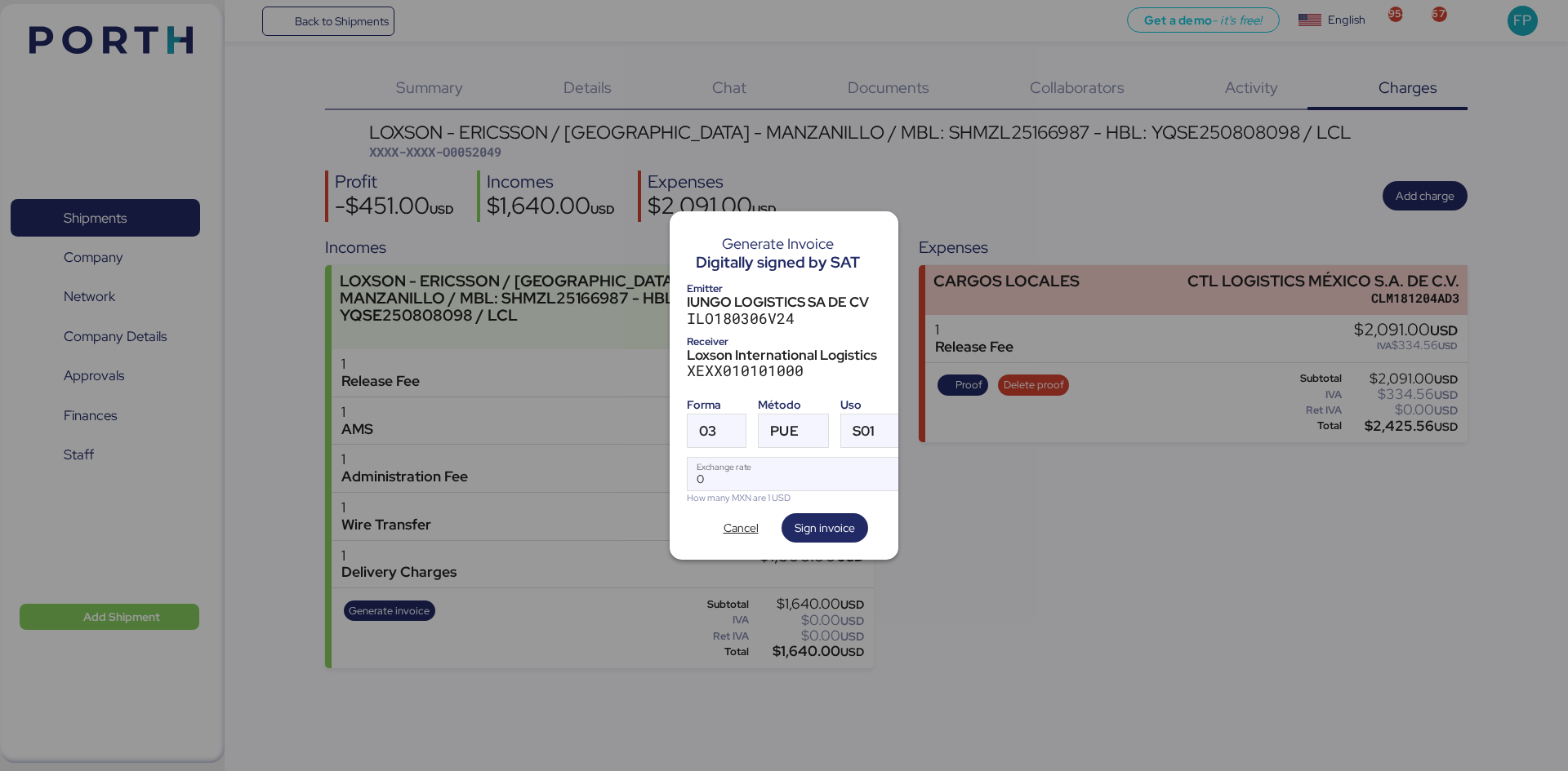
click at [1091, 609] on div at bounding box center [784, 386] width 1568 height 771
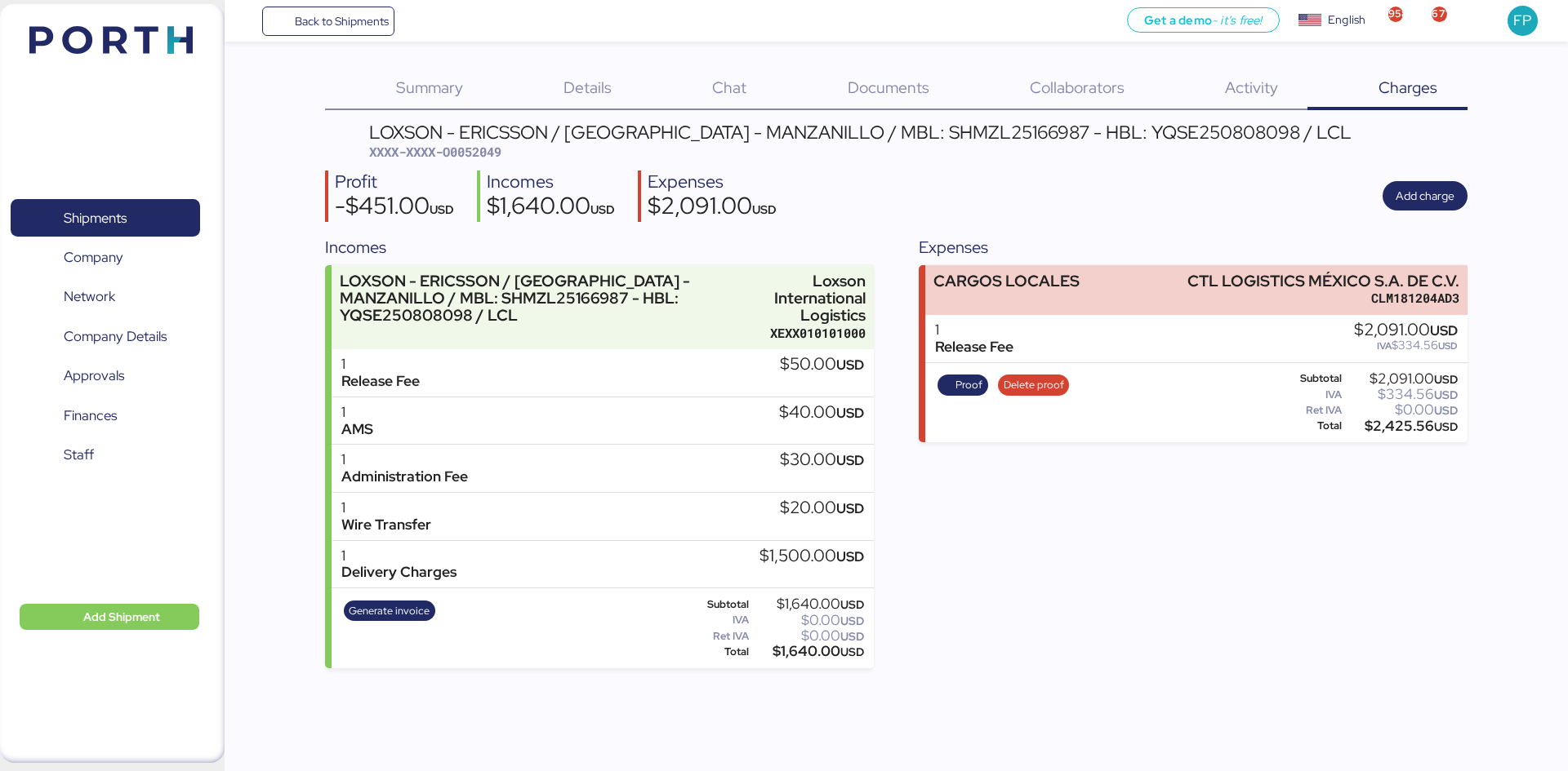
click at [468, 152] on span "XXXX-XXXX-O0052049" at bounding box center [435, 151] width 132 height 17
copy span "O0052049"
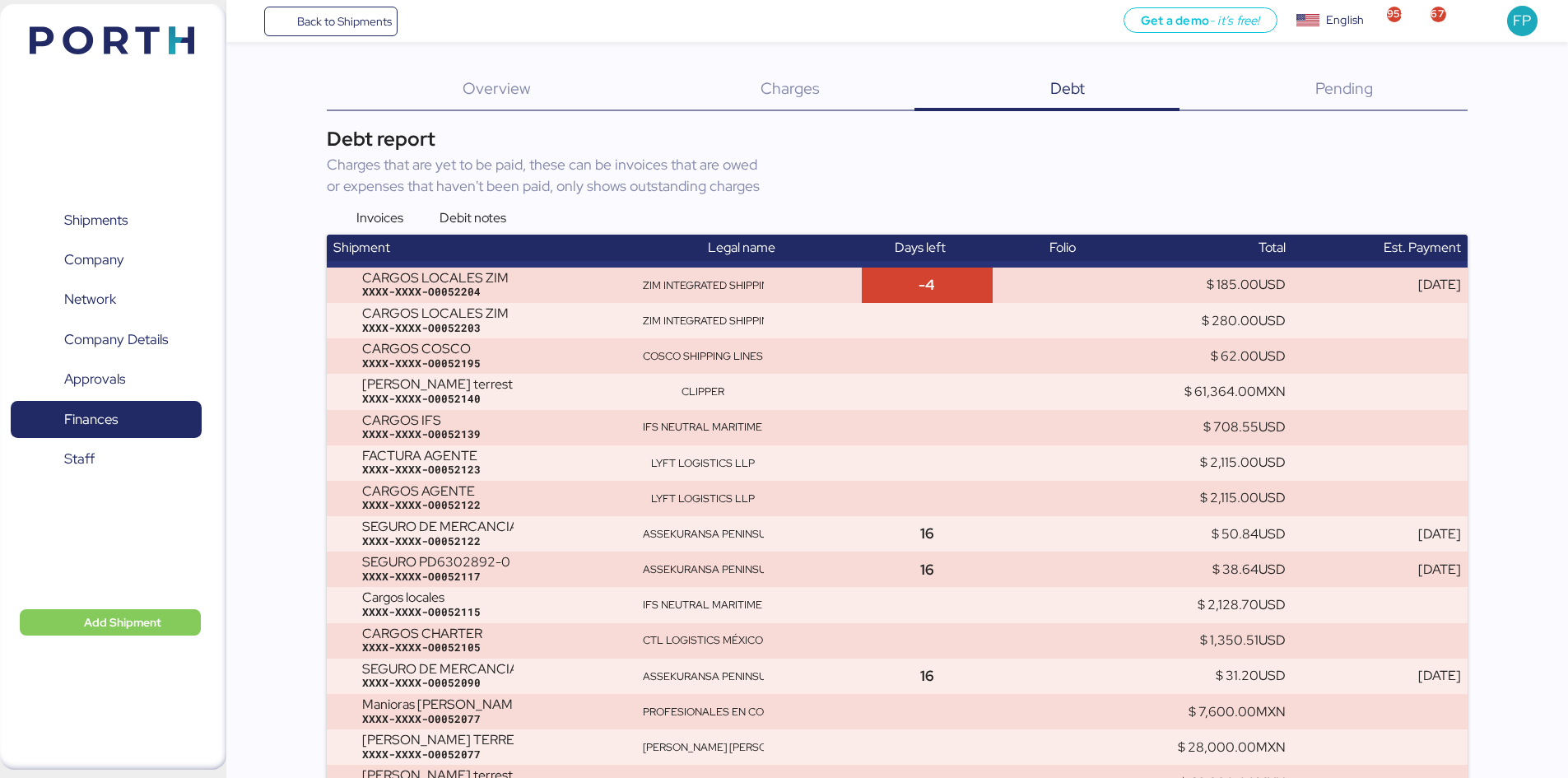
scroll to position [6085, 0]
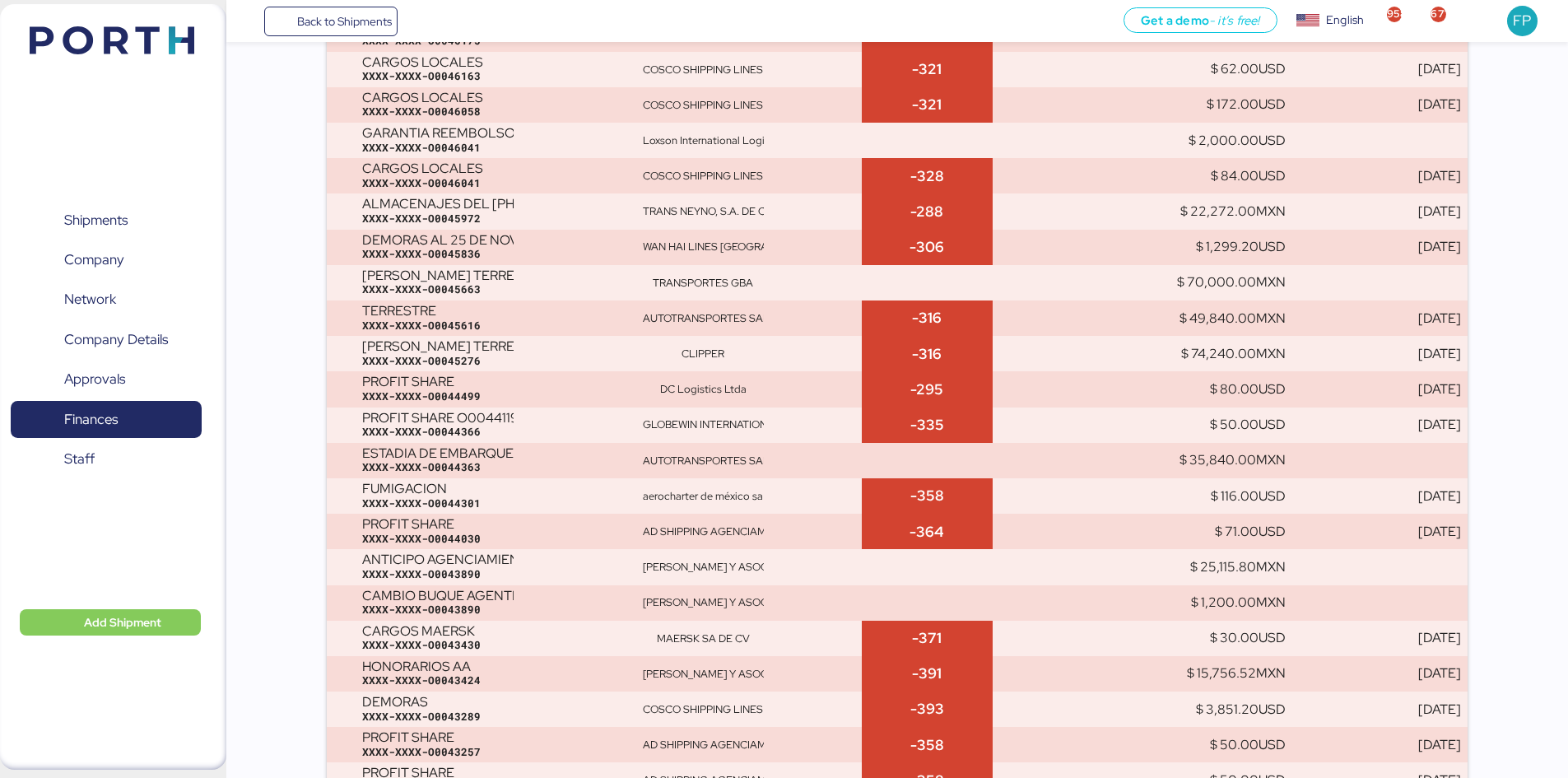
click at [94, 228] on span "Shipments" at bounding box center [96, 220] width 63 height 24
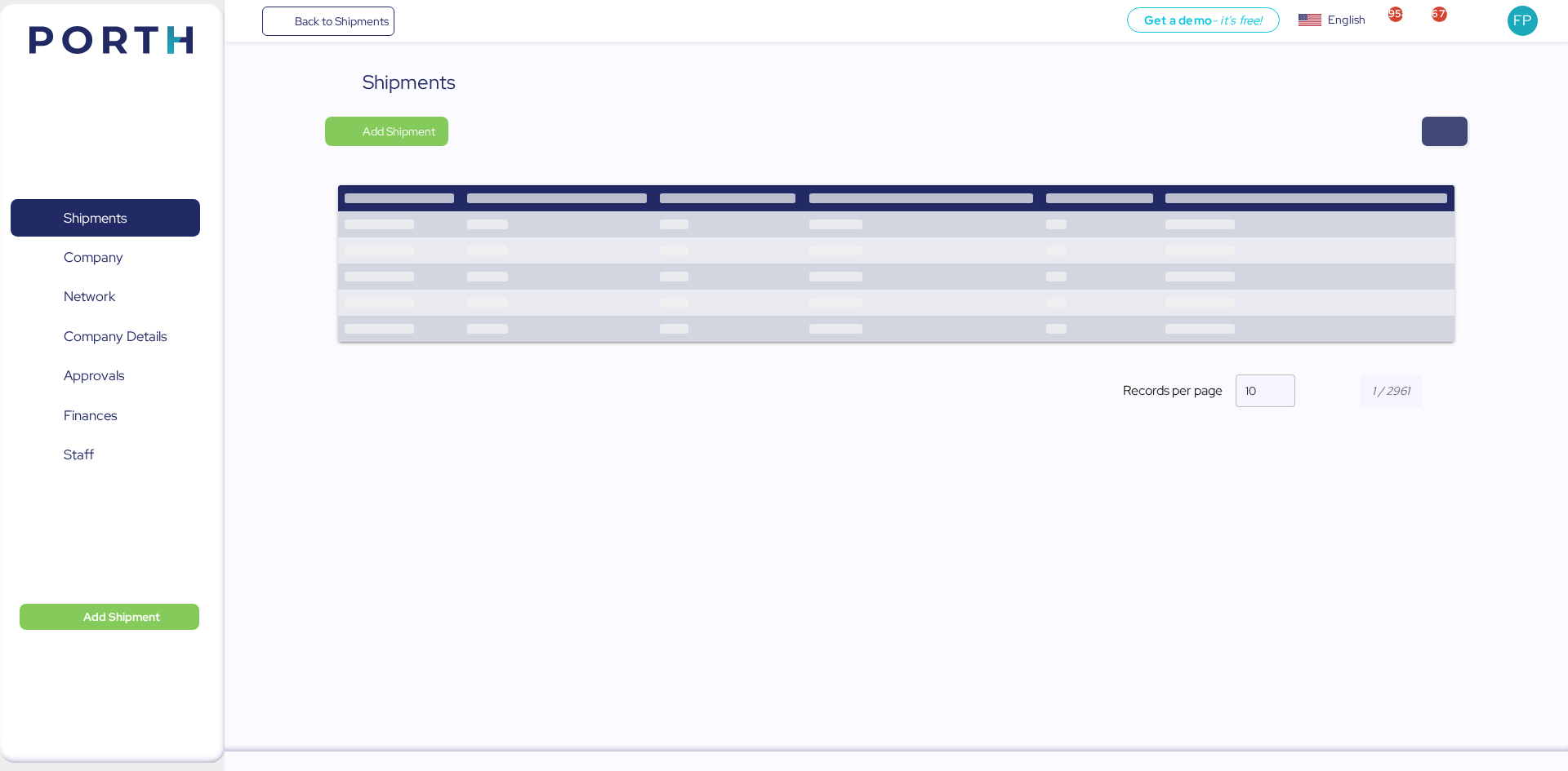
click at [1440, 132] on span "button" at bounding box center [1444, 131] width 20 height 23
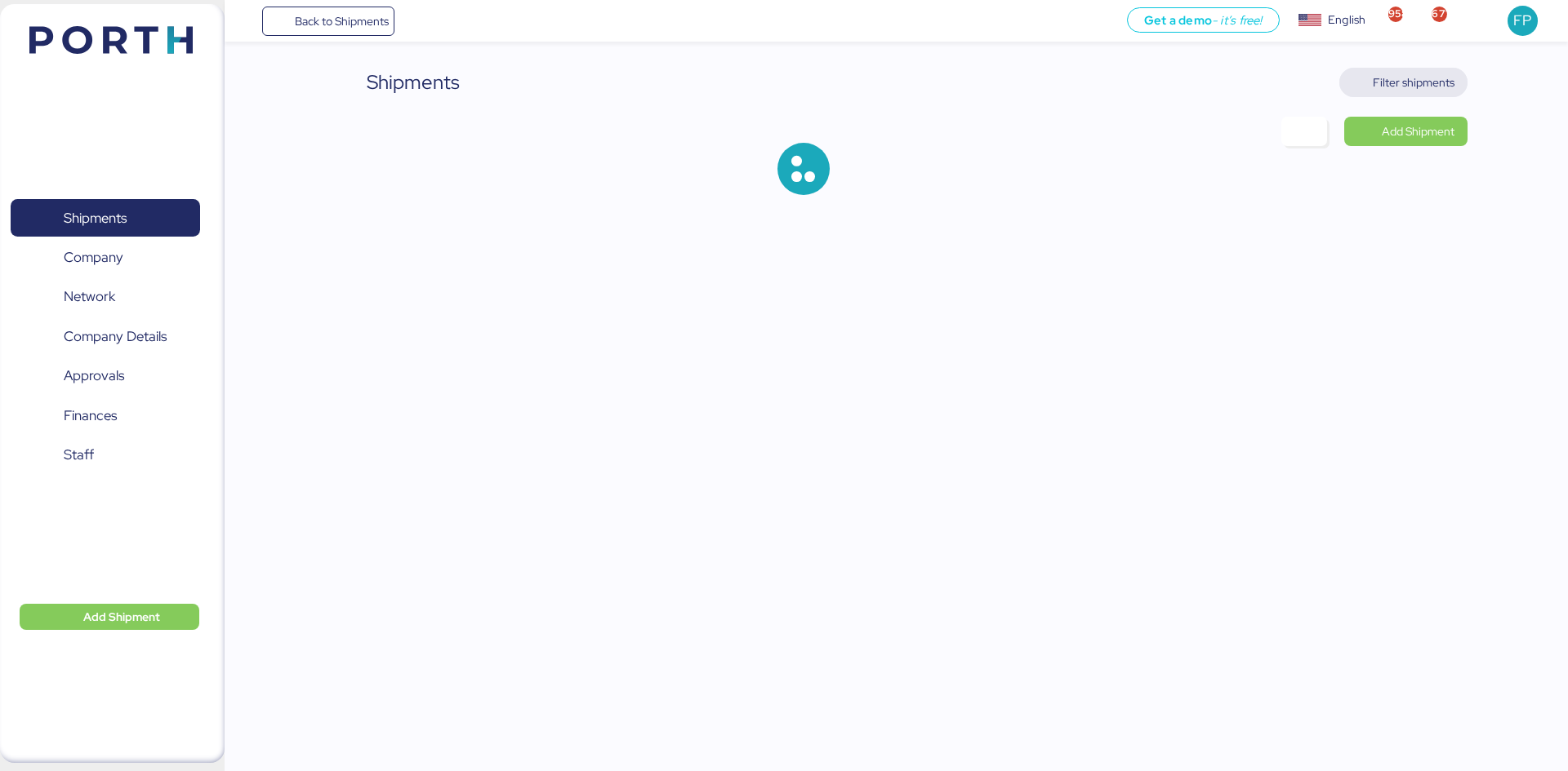
click at [1423, 89] on span "Filter shipments" at bounding box center [1413, 83] width 82 height 20
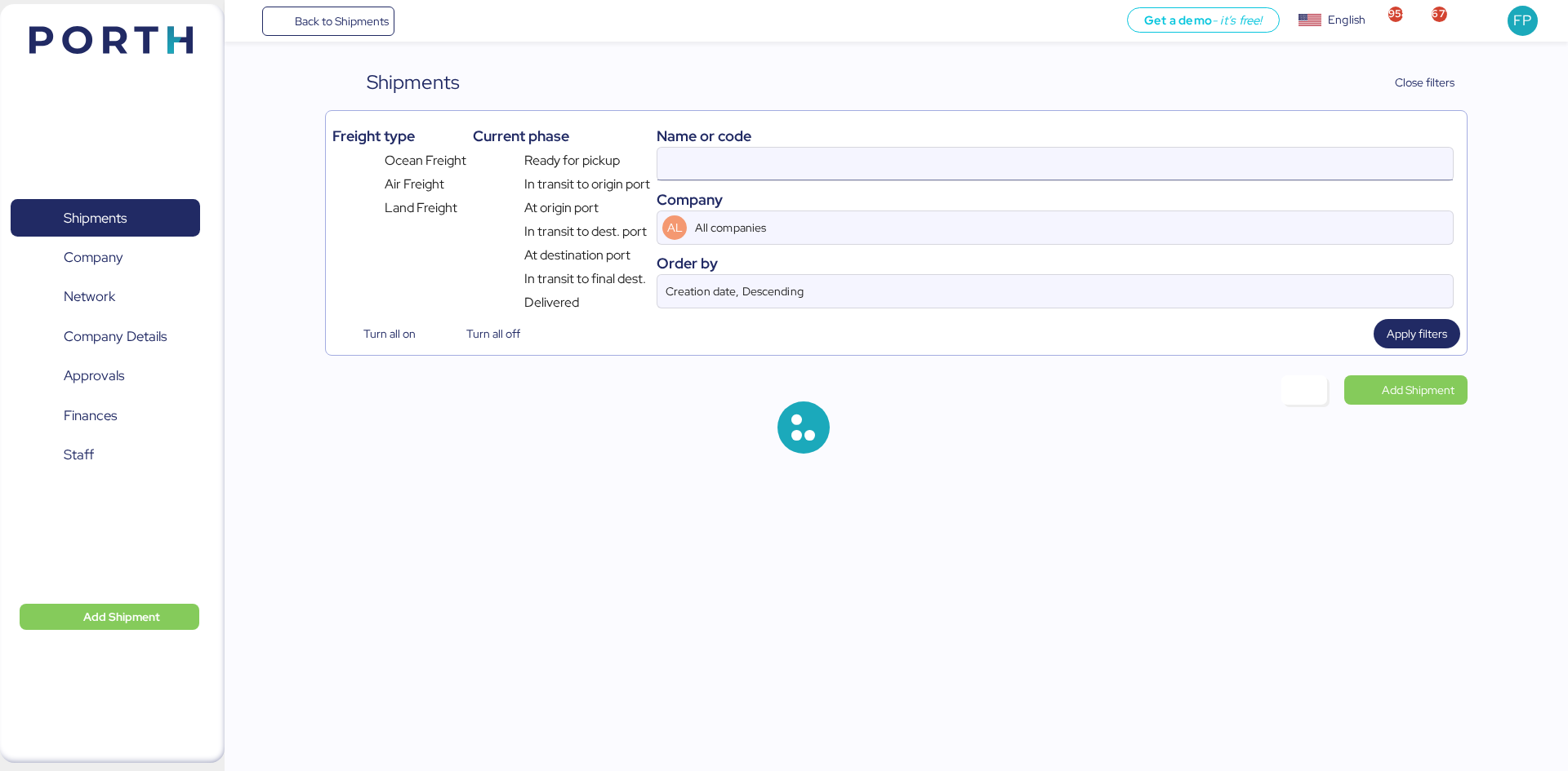
click at [747, 160] on input at bounding box center [1055, 163] width 795 height 32
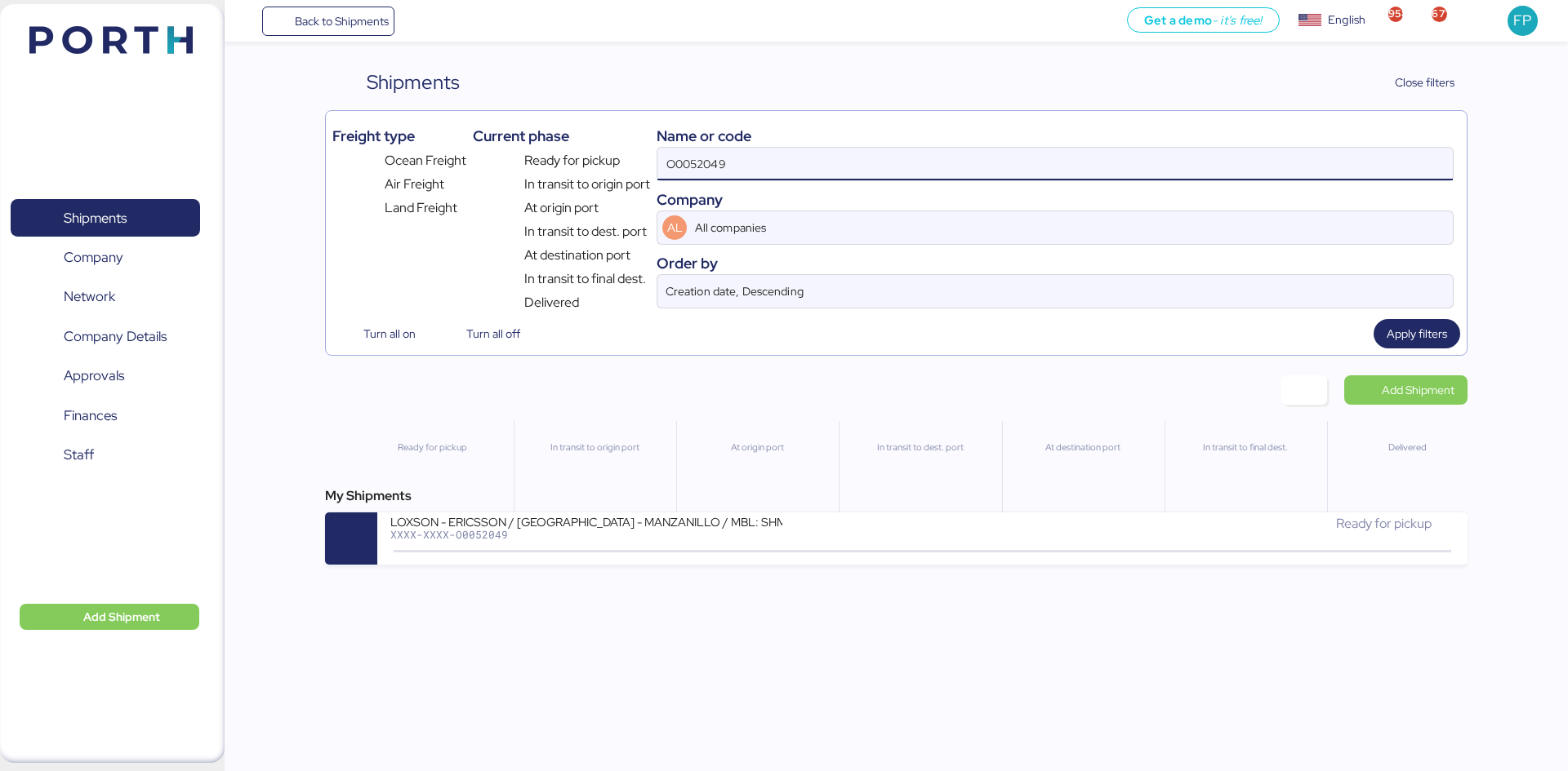
click at [698, 166] on input "O0052049" at bounding box center [1055, 163] width 795 height 32
click at [698, 167] on input "O0052049" at bounding box center [1055, 163] width 795 height 32
paste input "105"
type input "O0052105"
click at [786, 530] on div "LOXSON - CHEERSSON / [GEOGRAPHIC_DATA] - MANZANILLO / MBL: SHMZL25168540 - HBL:…" at bounding box center [656, 532] width 531 height 35
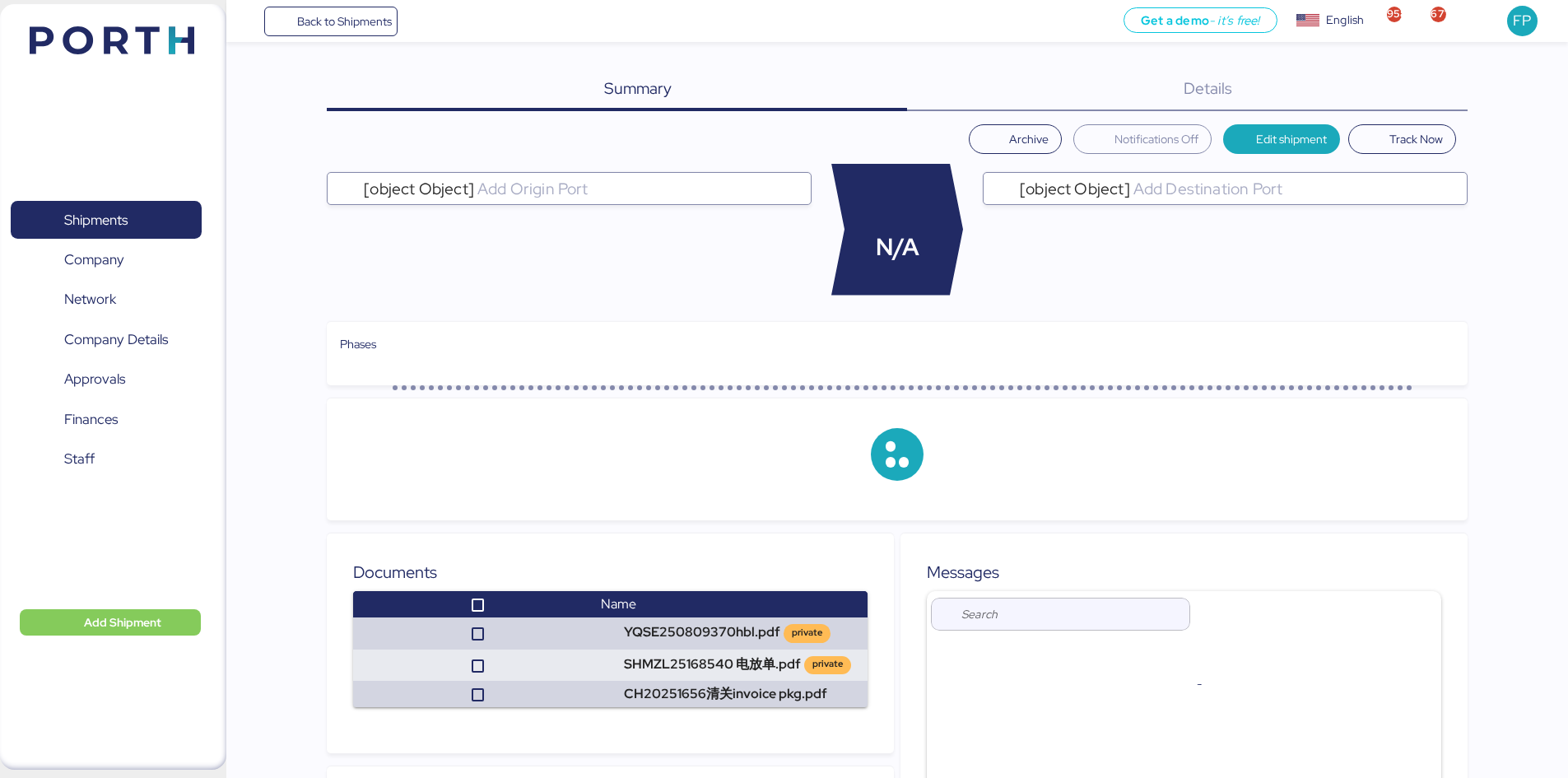
click at [1450, 97] on div "Details 0" at bounding box center [1187, 89] width 560 height 43
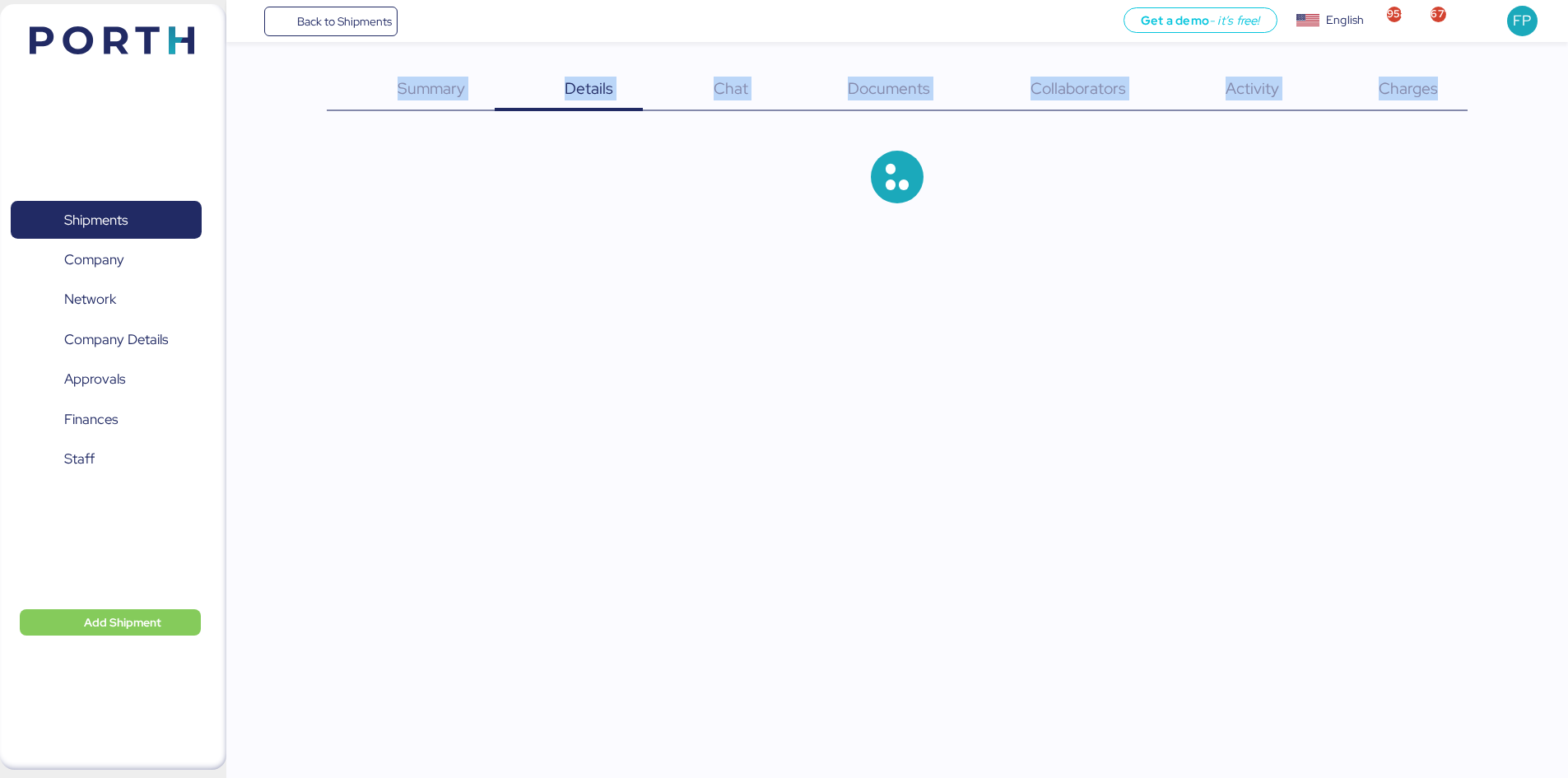
click at [1448, 97] on div "Charges 0" at bounding box center [1387, 89] width 159 height 43
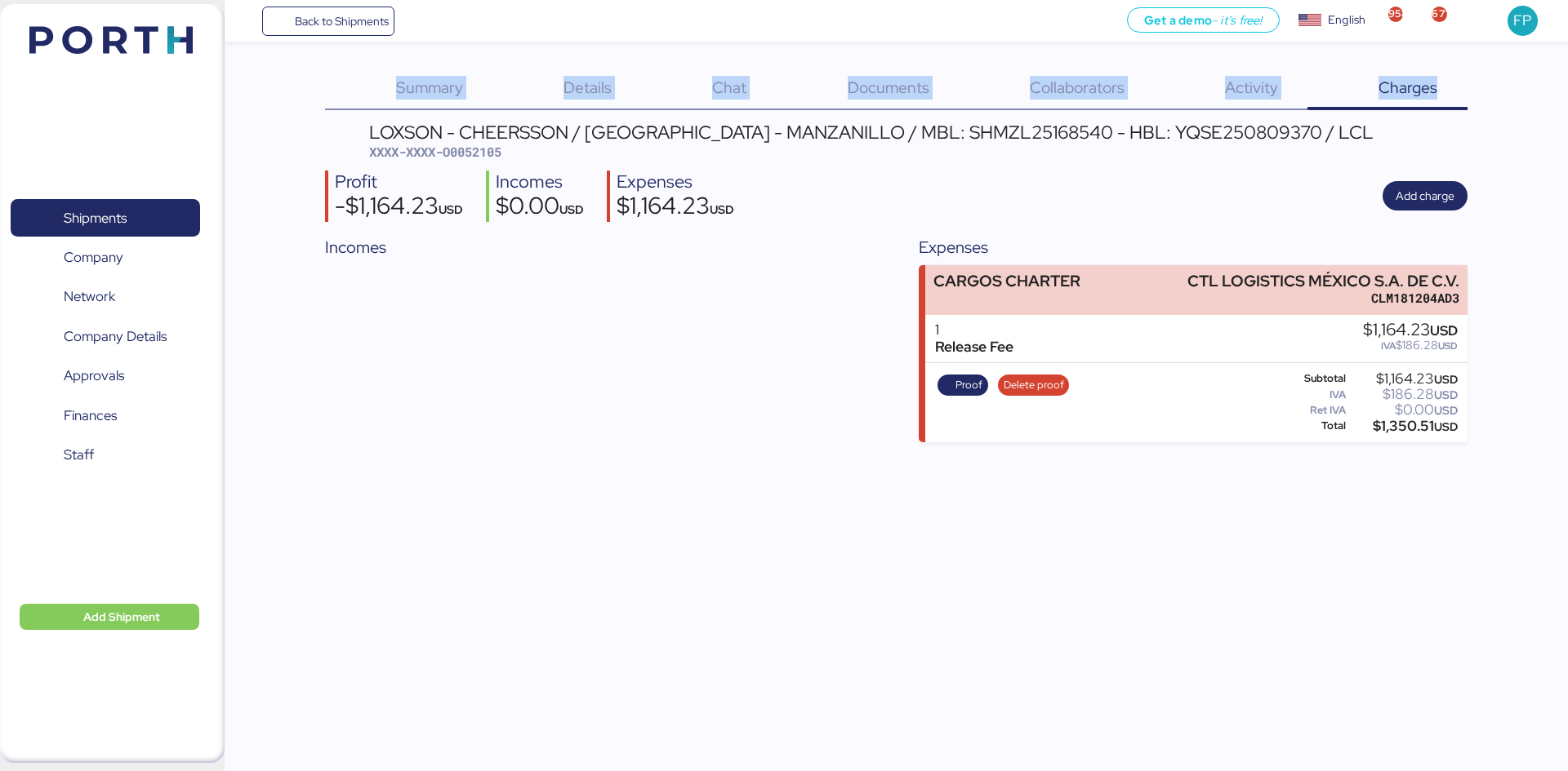
click at [692, 397] on div "Incomes" at bounding box center [598, 339] width 548 height 208
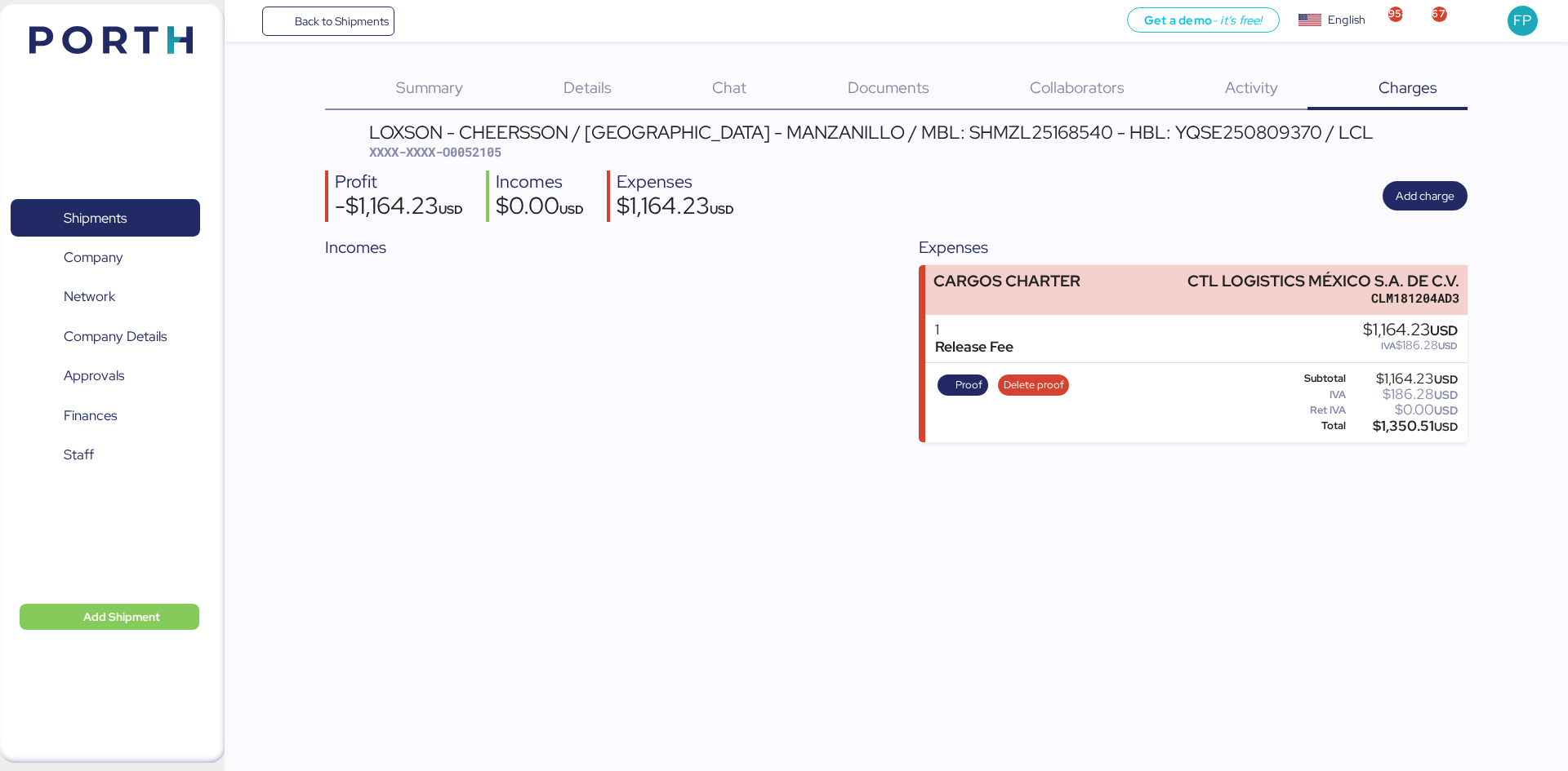
click at [482, 155] on span "XXXX-XXXX-O0052105" at bounding box center [435, 151] width 132 height 17
click at [481, 155] on span "XXXX-XXXX-O0052105" at bounding box center [435, 151] width 132 height 17
copy span "O0052105"
click at [599, 98] on div "Details 0" at bounding box center [567, 89] width 149 height 42
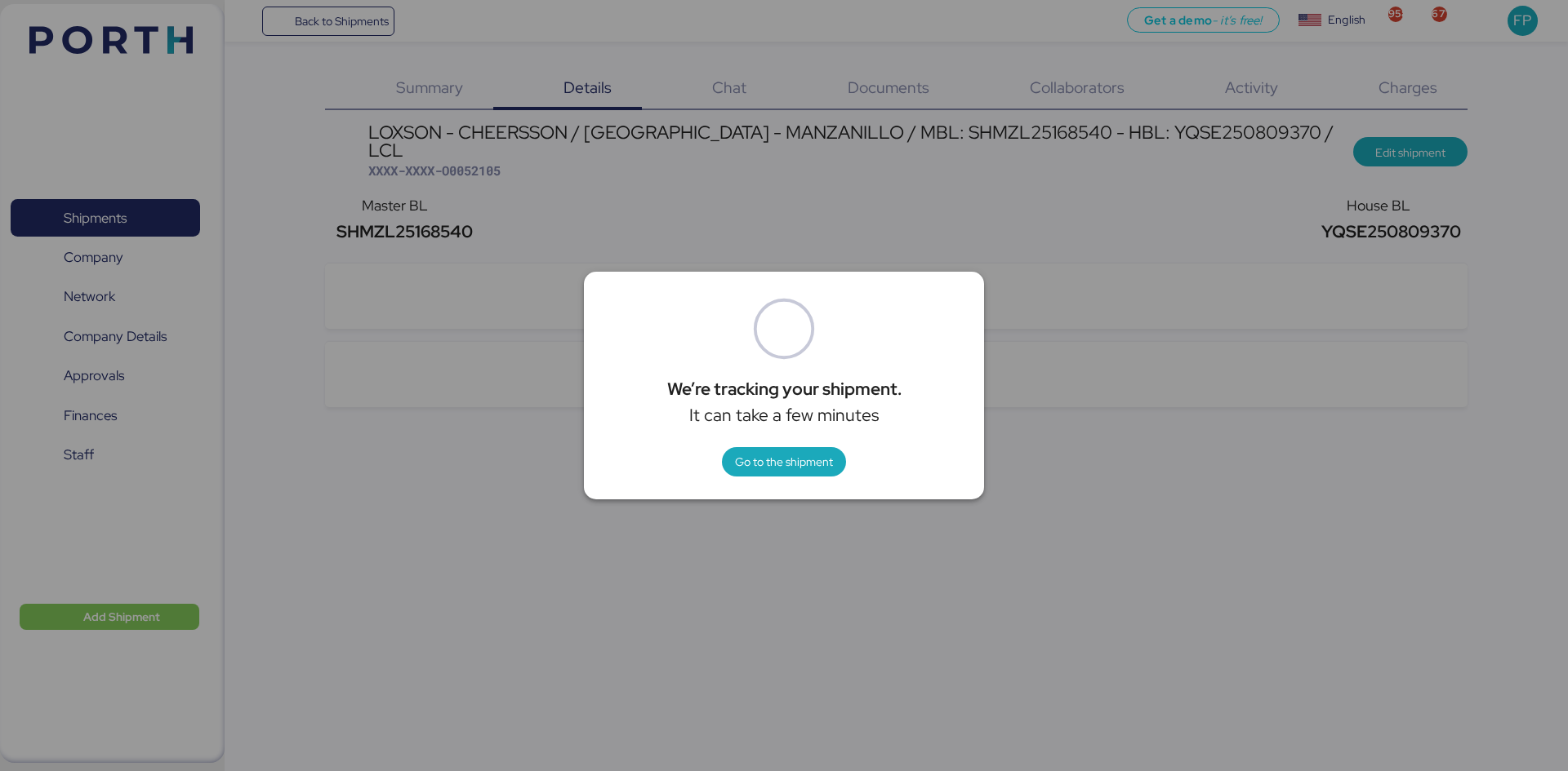
click at [1043, 243] on div at bounding box center [784, 386] width 1568 height 771
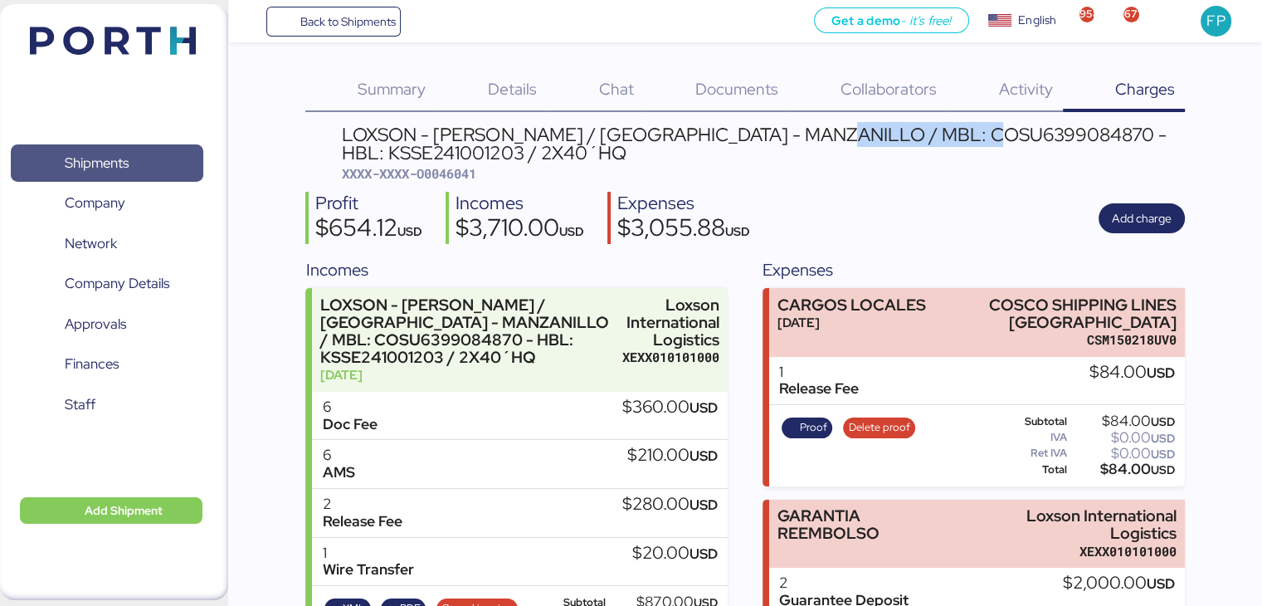
drag, startPoint x: 0, startPoint y: 0, endPoint x: 143, endPoint y: 156, distance: 211.5
click at [143, 156] on span "Shipments" at bounding box center [106, 163] width 178 height 24
